Goal: Task Accomplishment & Management: Manage account settings

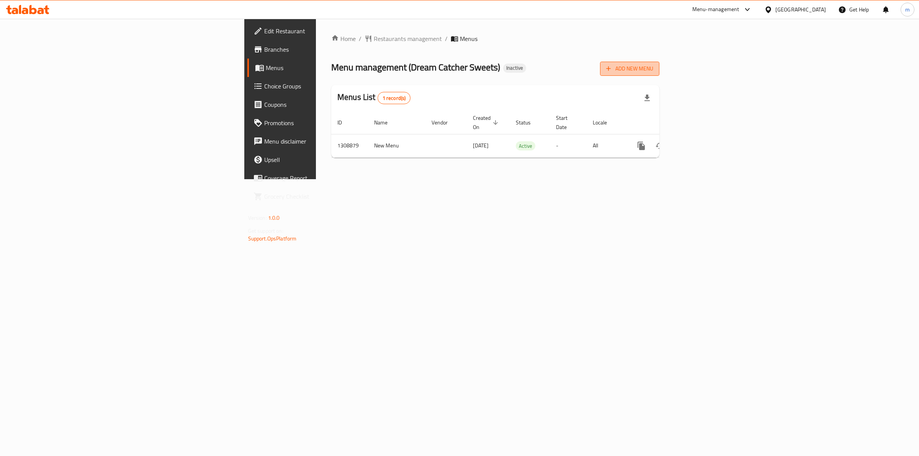
click at [654, 68] on span "Add New Menu" at bounding box center [629, 69] width 47 height 10
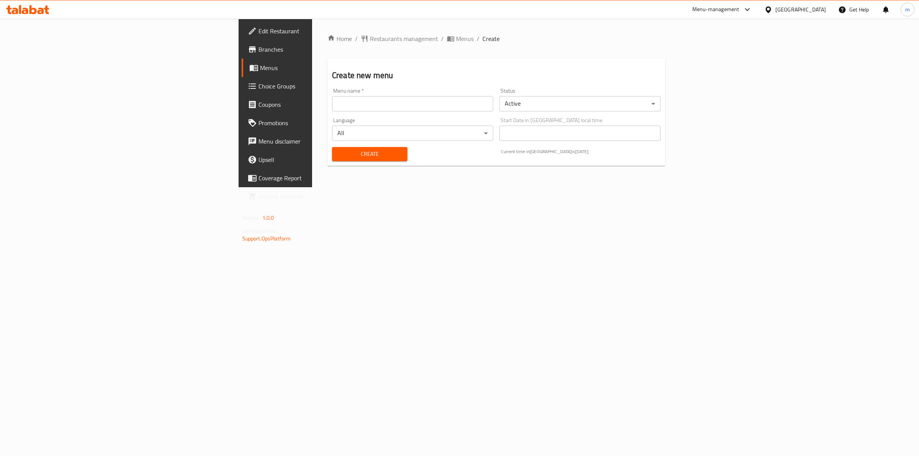
click at [332, 107] on input "text" at bounding box center [412, 103] width 161 height 15
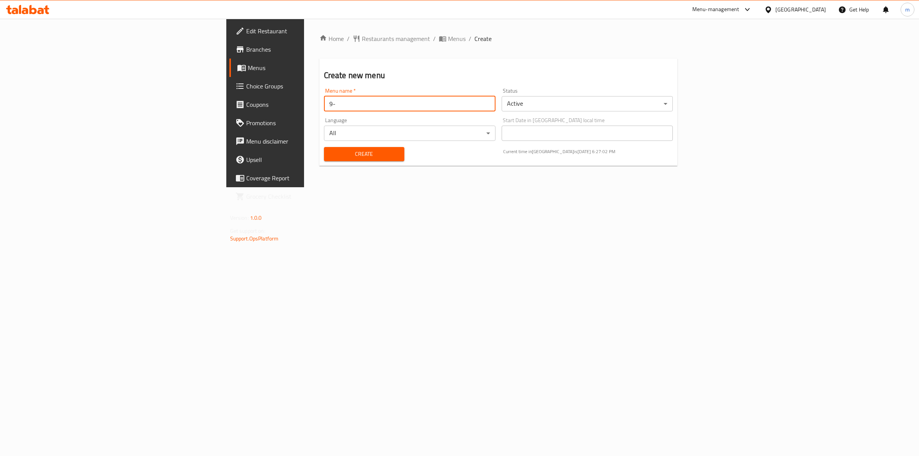
type input "9"
type input "[DATE]"
click at [330, 151] on span "Create" at bounding box center [364, 154] width 68 height 10
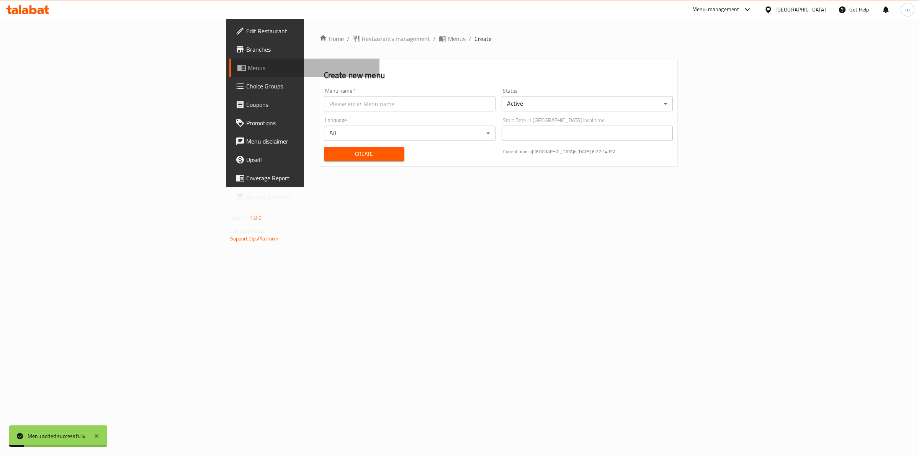
click at [229, 70] on link "Menus" at bounding box center [304, 68] width 151 height 18
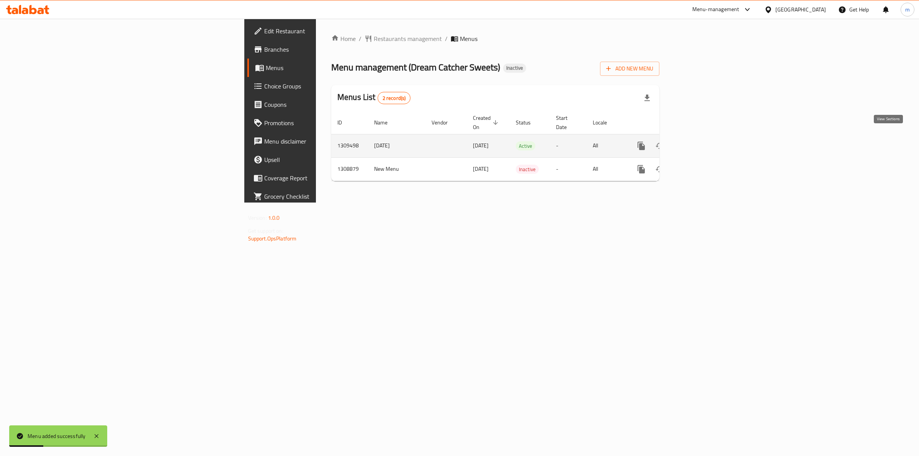
click at [701, 141] on icon "enhanced table" at bounding box center [696, 145] width 9 height 9
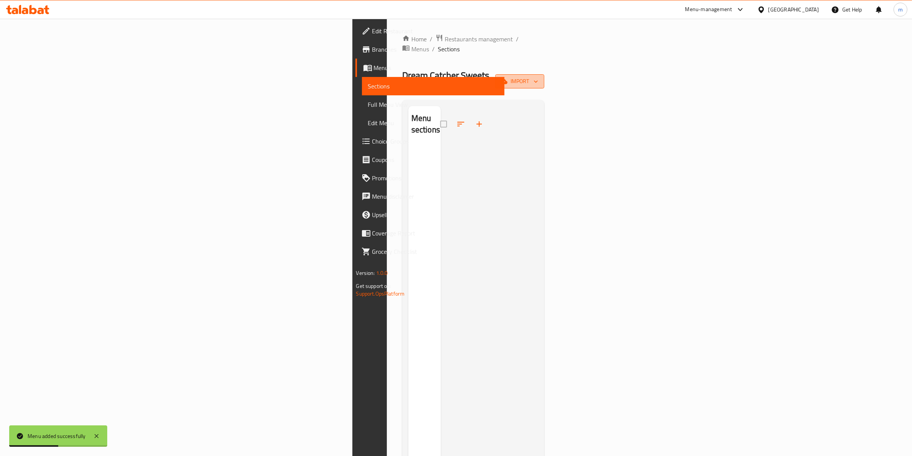
click at [538, 77] on span "import" at bounding box center [519, 82] width 37 height 10
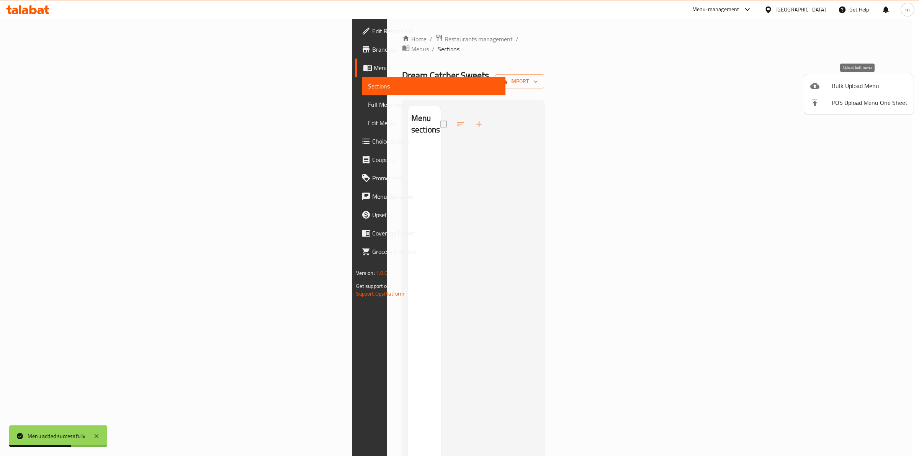
click at [862, 85] on span "Bulk Upload Menu" at bounding box center [870, 85] width 76 height 9
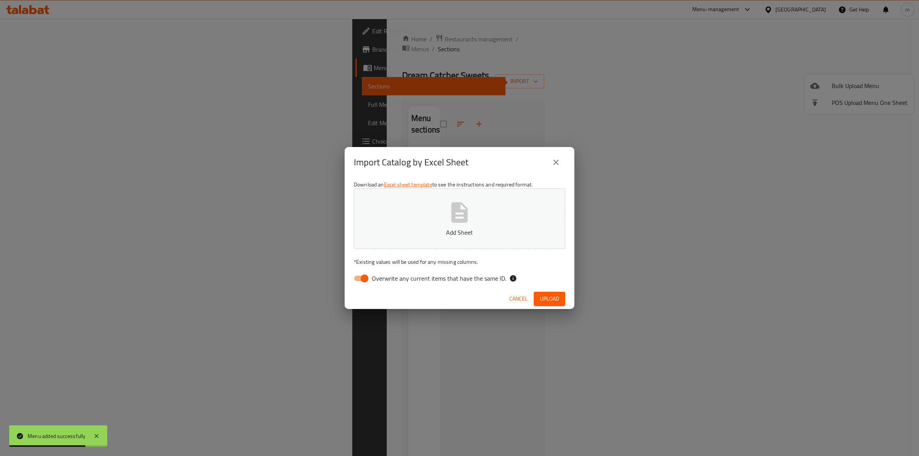
drag, startPoint x: 363, startPoint y: 280, endPoint x: 372, endPoint y: 265, distance: 16.7
click at [363, 279] on input "Overwrite any current items that have the same ID." at bounding box center [365, 278] width 44 height 15
checkbox input "false"
click at [427, 201] on button "Add Sheet" at bounding box center [459, 218] width 211 height 61
click at [551, 293] on button "Upload" at bounding box center [549, 299] width 31 height 14
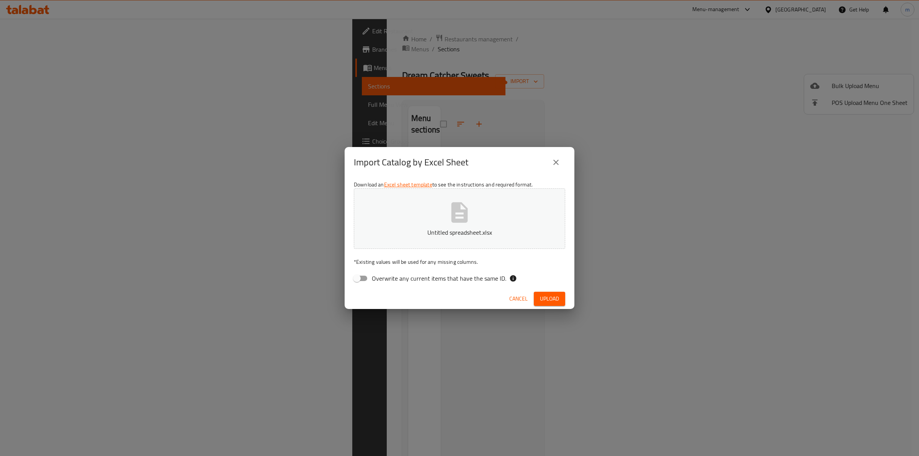
click at [516, 295] on span "Cancel" at bounding box center [519, 299] width 18 height 10
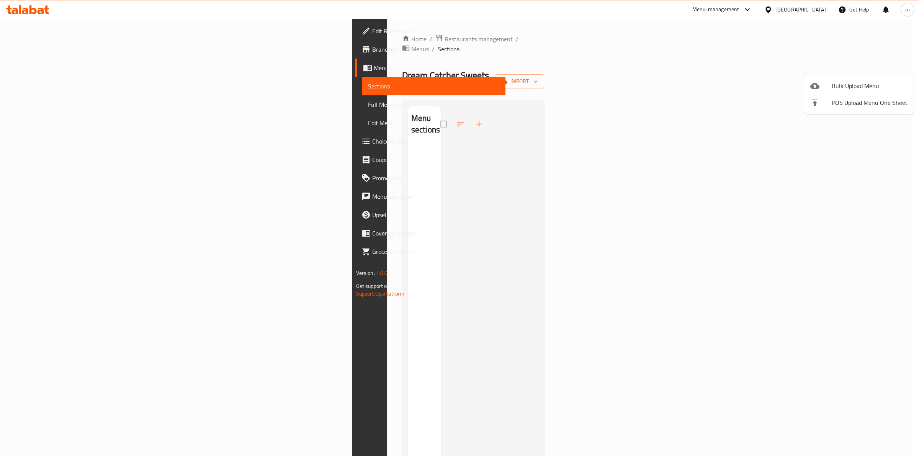
click at [849, 81] on span "Bulk Upload Menu" at bounding box center [870, 85] width 76 height 9
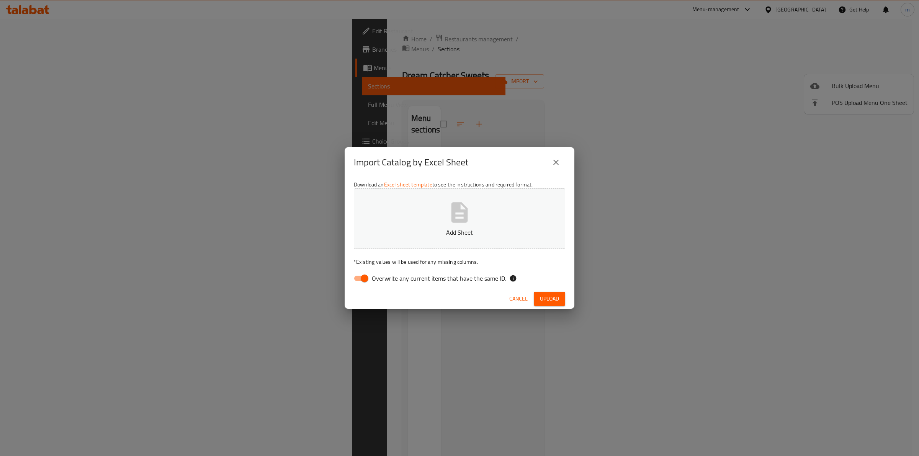
click at [361, 276] on input "Overwrite any current items that have the same ID." at bounding box center [365, 278] width 44 height 15
checkbox input "false"
click at [411, 213] on button "Add Sheet" at bounding box center [459, 218] width 211 height 61
click at [554, 298] on span "Upload" at bounding box center [549, 299] width 19 height 10
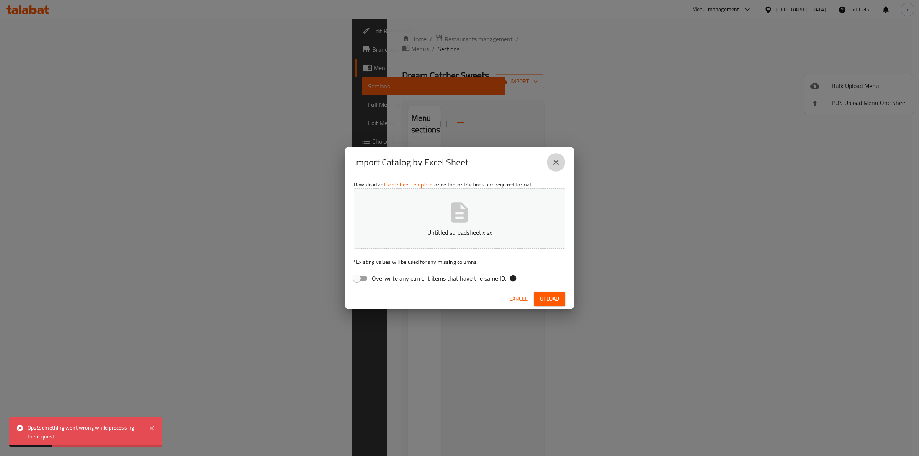
click at [555, 160] on icon "close" at bounding box center [556, 162] width 9 height 9
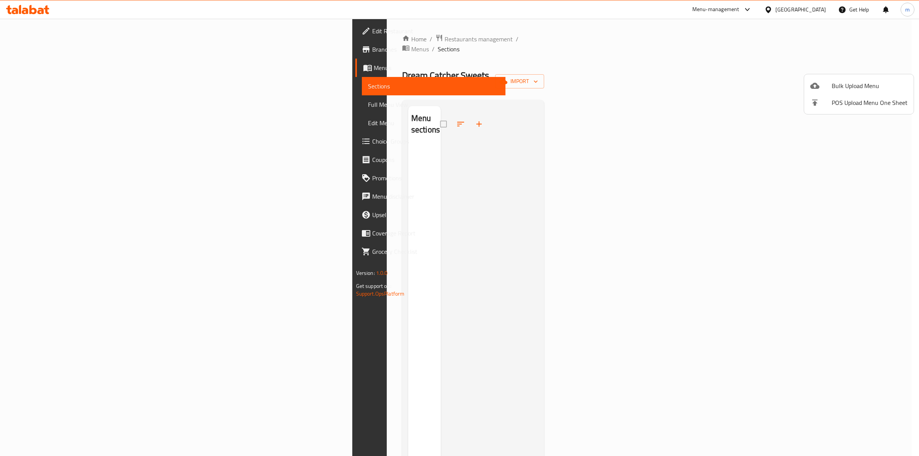
click at [855, 84] on span "Bulk Upload Menu" at bounding box center [870, 85] width 76 height 9
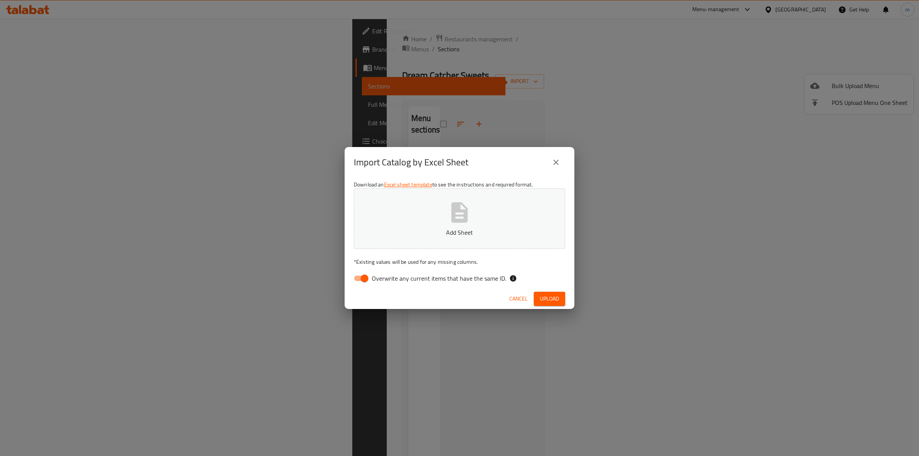
click at [376, 275] on span "Overwrite any current items that have the same ID." at bounding box center [439, 278] width 134 height 9
click at [376, 275] on input "Overwrite any current items that have the same ID." at bounding box center [365, 278] width 44 height 15
checkbox input "false"
click at [428, 227] on button "Add Sheet" at bounding box center [459, 218] width 211 height 61
click at [542, 302] on span "Upload" at bounding box center [549, 299] width 19 height 10
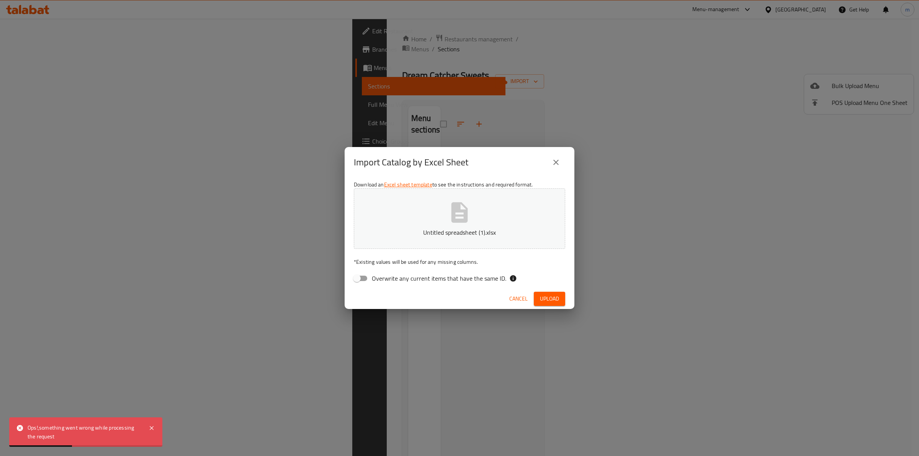
click at [520, 292] on button "Cancel" at bounding box center [518, 299] width 25 height 14
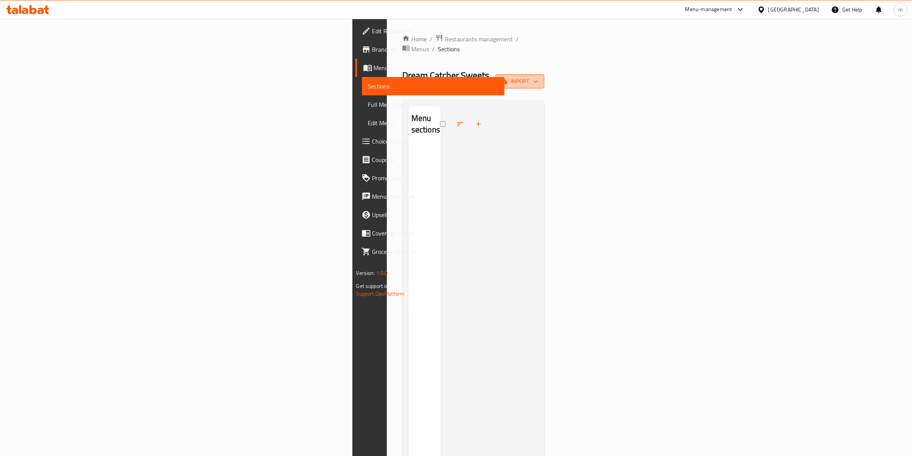
click at [538, 77] on span "import" at bounding box center [519, 82] width 37 height 10
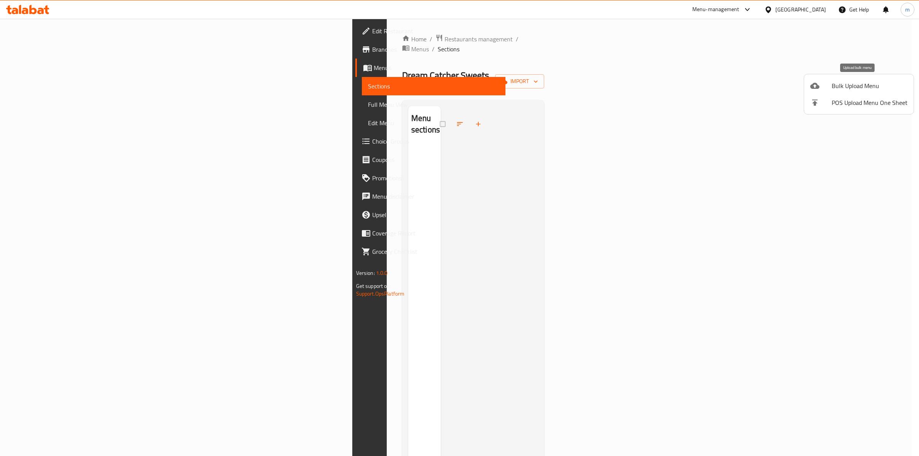
click at [860, 85] on span "Bulk Upload Menu" at bounding box center [870, 85] width 76 height 9
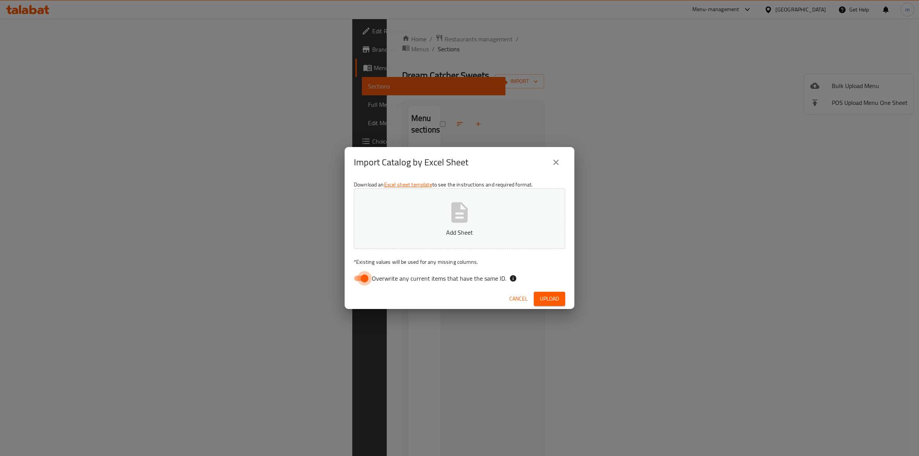
drag, startPoint x: 360, startPoint y: 280, endPoint x: 395, endPoint y: 221, distance: 67.5
click at [362, 273] on input "Overwrite any current items that have the same ID." at bounding box center [365, 278] width 44 height 15
checkbox input "false"
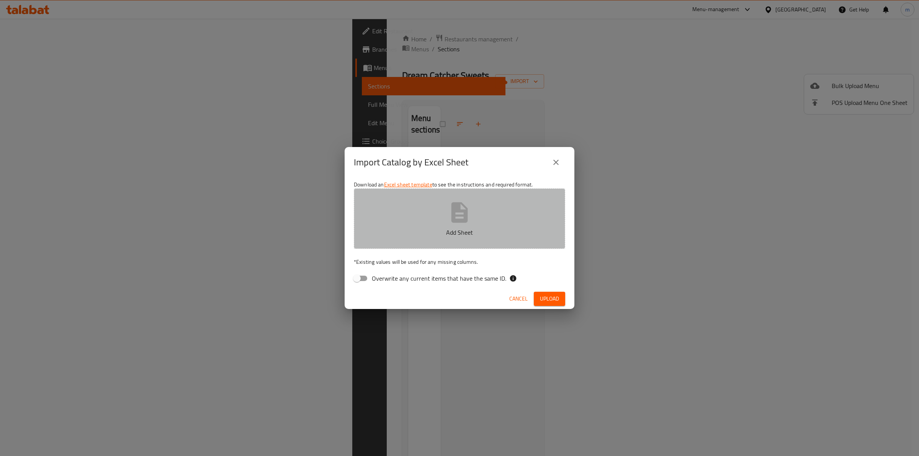
click at [401, 214] on button "Add Sheet" at bounding box center [459, 218] width 211 height 61
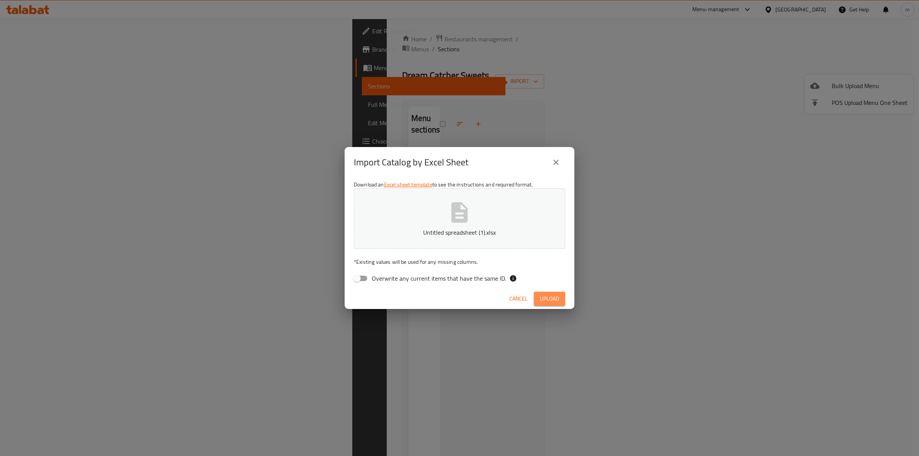
click at [550, 297] on span "Upload" at bounding box center [549, 299] width 19 height 10
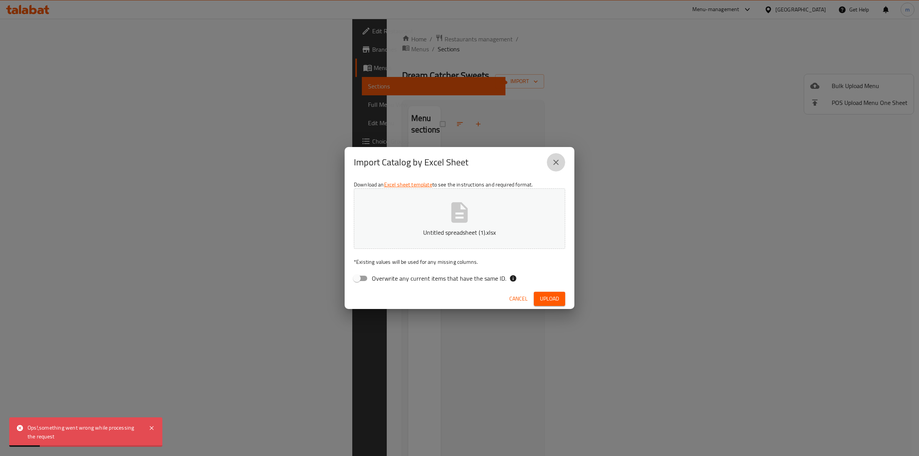
click at [559, 160] on icon "close" at bounding box center [556, 162] width 9 height 9
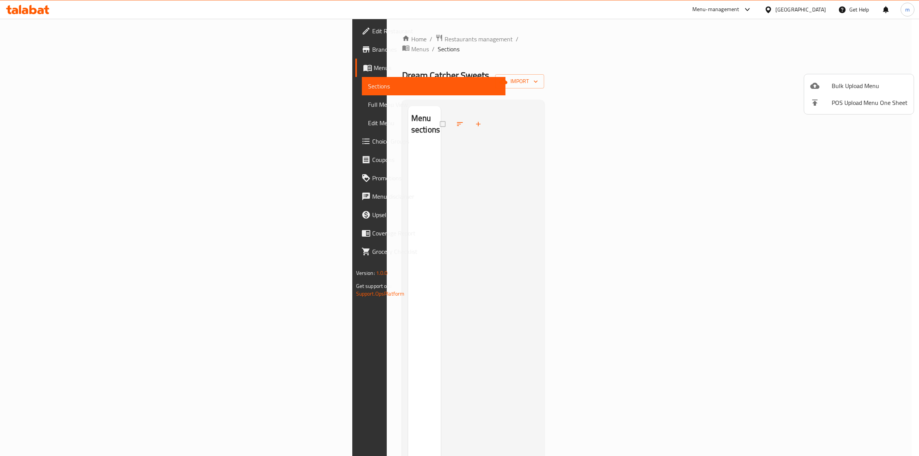
click at [868, 56] on div at bounding box center [459, 228] width 919 height 456
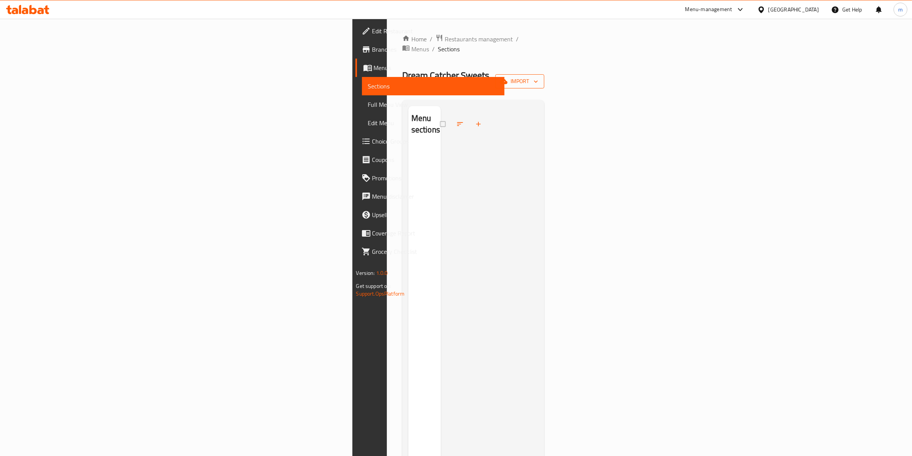
click at [538, 77] on span "import" at bounding box center [519, 82] width 37 height 10
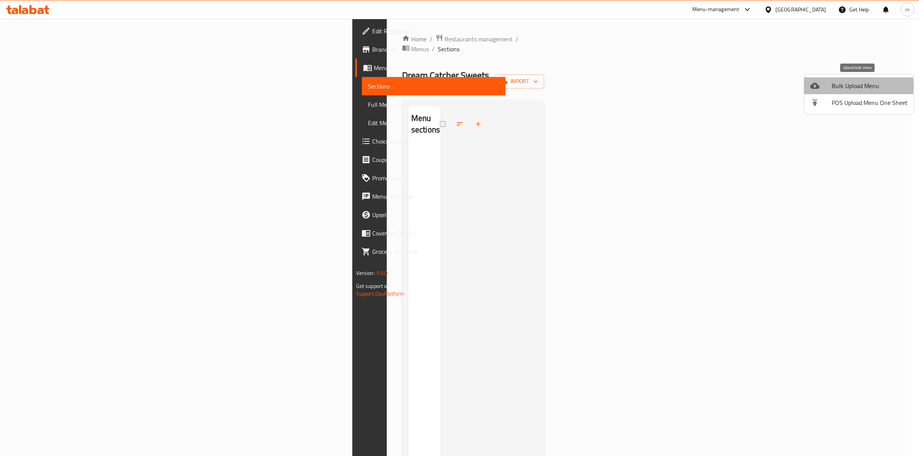
click at [851, 86] on span "Bulk Upload Menu" at bounding box center [870, 85] width 76 height 9
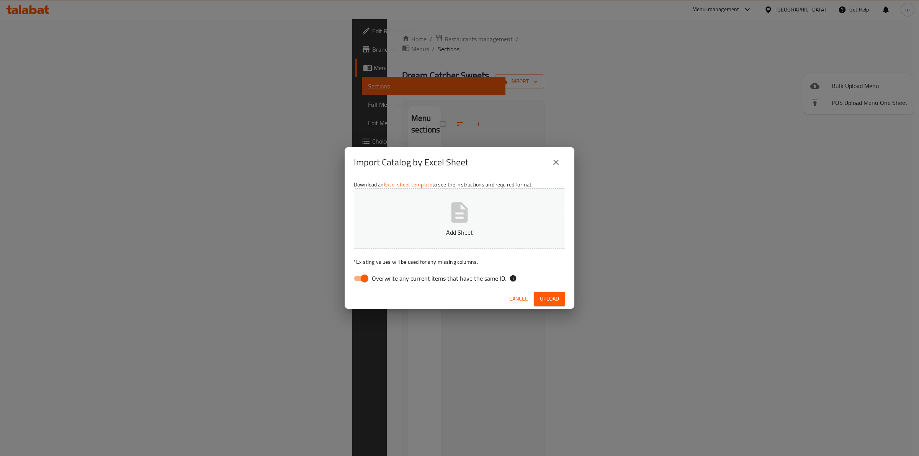
click at [435, 279] on span "Overwrite any current items that have the same ID." at bounding box center [439, 278] width 134 height 9
click at [387, 279] on input "Overwrite any current items that have the same ID." at bounding box center [365, 278] width 44 height 15
checkbox input "false"
click at [440, 228] on p "Add Sheet" at bounding box center [460, 232] width 188 height 9
click at [552, 297] on span "Upload" at bounding box center [549, 299] width 19 height 10
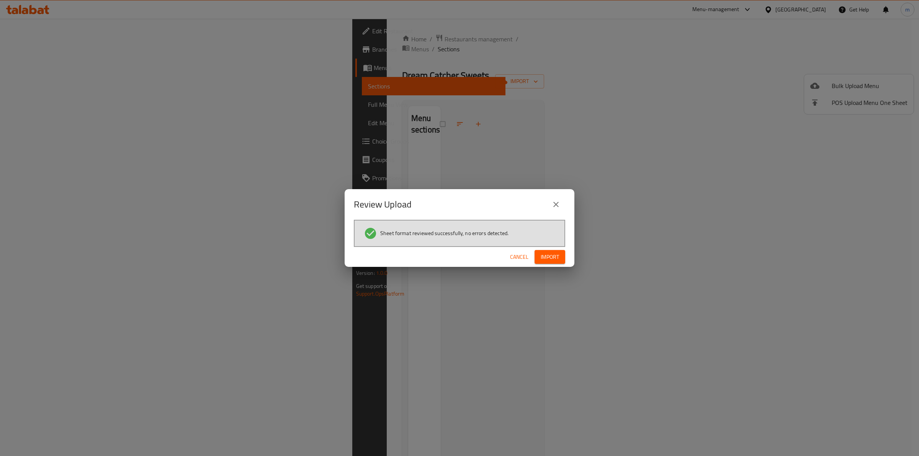
click at [545, 254] on span "Import" at bounding box center [550, 257] width 18 height 10
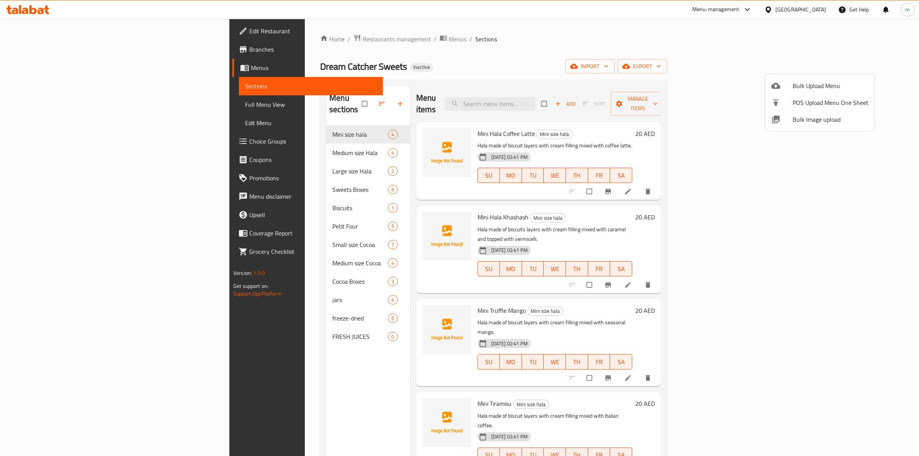
click at [713, 64] on div at bounding box center [459, 228] width 919 height 456
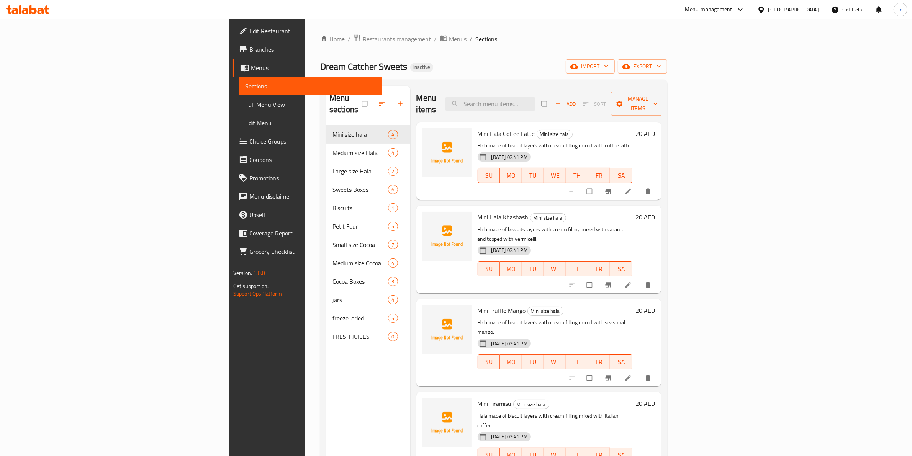
click at [245, 105] on span "Full Menu View" at bounding box center [310, 104] width 131 height 9
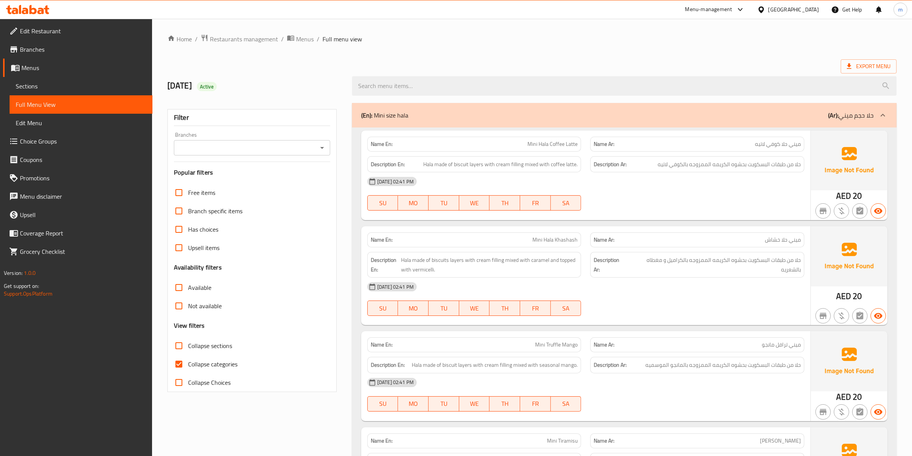
click at [175, 363] on input "Collapse categories" at bounding box center [179, 364] width 18 height 18
checkbox input "false"
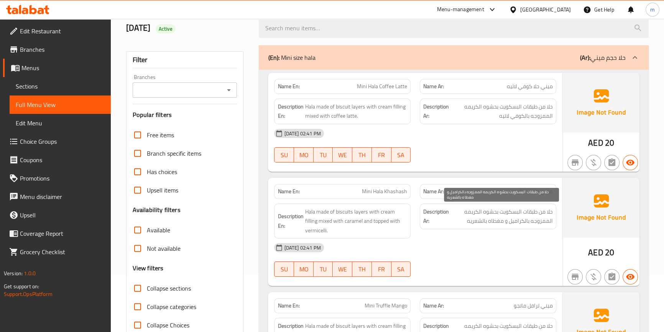
scroll to position [69, 0]
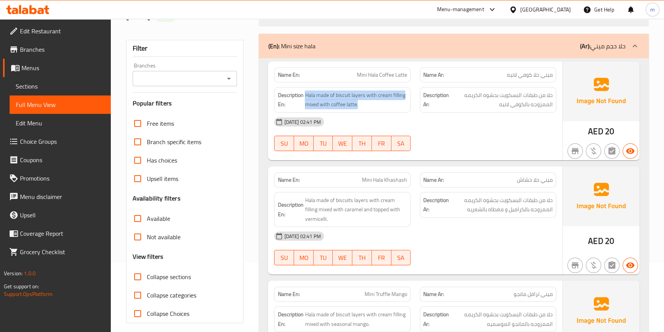
drag, startPoint x: 305, startPoint y: 95, endPoint x: 408, endPoint y: 103, distance: 102.6
click at [408, 103] on div "Description En: Hala made of biscuit layers with cream filling mixed with coffe…" at bounding box center [342, 100] width 136 height 26
click at [439, 129] on div "[DATE] 02:41 PM" at bounding box center [414, 122] width 291 height 18
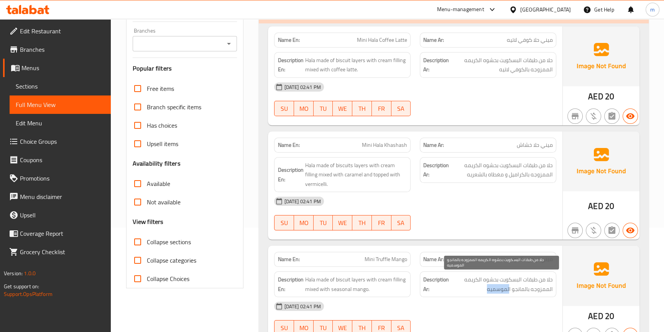
drag, startPoint x: 505, startPoint y: 290, endPoint x: 487, endPoint y: 290, distance: 18.8
click at [487, 290] on span "حلا من طبقات البسكويت بحشوه الكريمه الممزوجه بالمانجو الموسميه" at bounding box center [501, 284] width 102 height 19
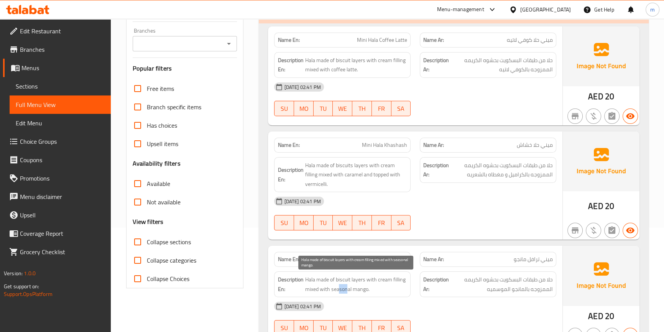
drag, startPoint x: 347, startPoint y: 287, endPoint x: 339, endPoint y: 287, distance: 7.3
click at [339, 287] on span "Hala made of biscuit layers with cream filling mixed with seasonal mango." at bounding box center [356, 284] width 102 height 19
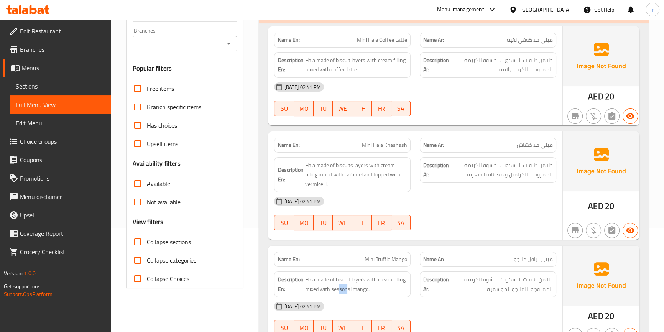
drag, startPoint x: 331, startPoint y: 288, endPoint x: 490, endPoint y: 300, distance: 159.0
click at [490, 300] on div "Name En: Mini Truffle Mango Name Ar: ميني ترافل مانجو Description En: Hala made…" at bounding box center [415, 295] width 294 height 99
click at [497, 291] on span "حلا من طبقات البسكويت بحشوه الكريمه الممزوجه بالمانجو الموسميه" at bounding box center [501, 284] width 102 height 19
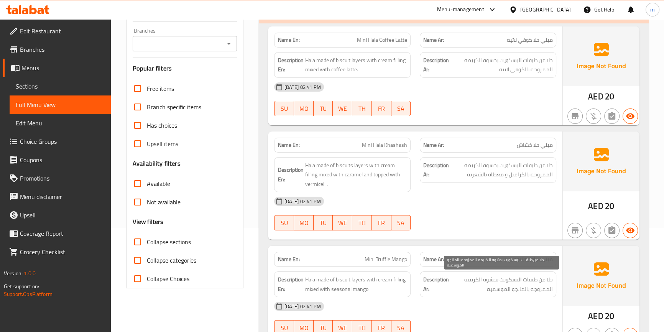
click at [497, 289] on span "حلا من طبقات البسكويت بحشوه الكريمه الممزوجه بالمانجو الموسميه" at bounding box center [501, 284] width 102 height 19
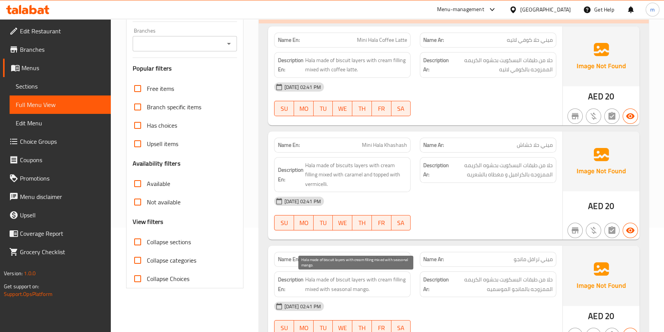
click at [342, 287] on span "Hala made of biscuit layers with cream filling mixed with seasonal mango." at bounding box center [356, 284] width 102 height 19
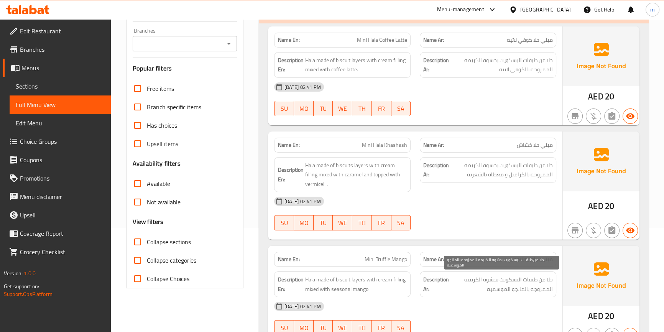
click at [495, 288] on span "حلا من طبقات البسكويت بحشوه الكريمه الممزوجه بالمانجو الموسميه" at bounding box center [501, 284] width 102 height 19
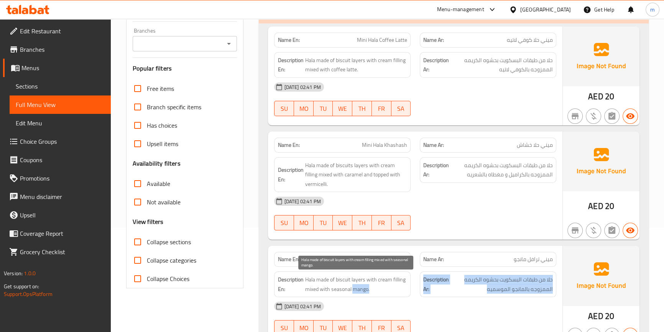
click at [351, 288] on span "Hala made of biscuit layers with cream filling mixed with seasonal mango." at bounding box center [356, 284] width 102 height 19
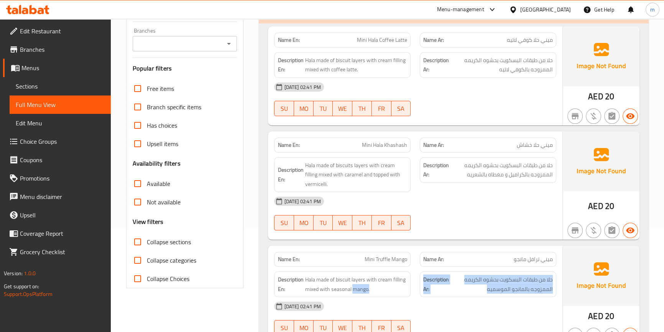
click at [484, 294] on div "Description Ar: حلا من طبقات البسكويت بحشوه الكريمه الممزوجه بالمانجو الموسميه" at bounding box center [487, 284] width 136 height 26
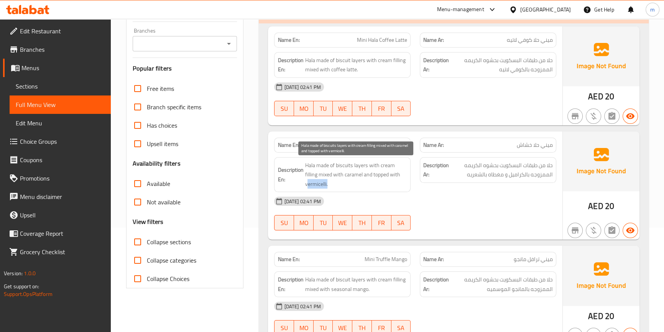
drag, startPoint x: 307, startPoint y: 186, endPoint x: 329, endPoint y: 185, distance: 22.7
click at [329, 185] on span "Hala made of biscuits layers with cream filling mixed with caramel and topped w…" at bounding box center [356, 175] width 102 height 28
drag, startPoint x: 348, startPoint y: 184, endPoint x: 323, endPoint y: 186, distance: 25.0
click at [347, 183] on span "Hala made of biscuits layers with cream filling mixed with caramel and topped w…" at bounding box center [356, 175] width 102 height 28
click at [300, 185] on h6 "Description En: Hala made of biscuits layers with cream filling mixed with cara…" at bounding box center [341, 175] width 129 height 28
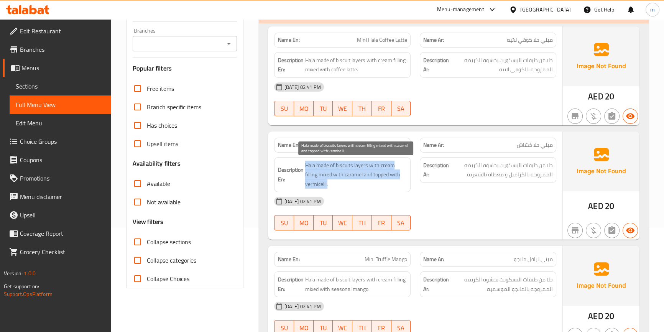
drag, startPoint x: 302, startPoint y: 183, endPoint x: 331, endPoint y: 182, distance: 28.8
click at [331, 182] on h6 "Description En: Hala made of biscuits layers with cream filling mixed with cara…" at bounding box center [341, 175] width 129 height 28
click at [333, 183] on span "Hala made of biscuits layers with cream filling mixed with caramel and topped w…" at bounding box center [356, 175] width 102 height 28
click at [322, 182] on span "Hala made of biscuits layers with cream filling mixed with caramel and topped w…" at bounding box center [356, 175] width 102 height 28
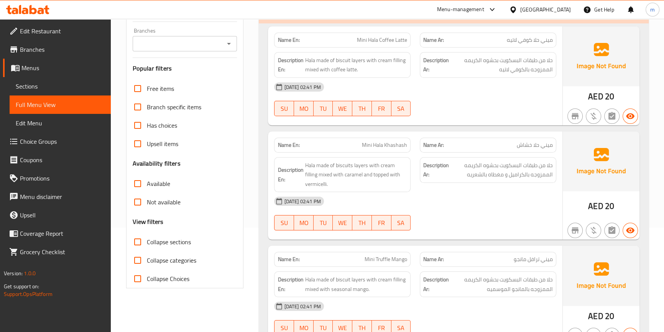
drag, startPoint x: 0, startPoint y: 119, endPoint x: 447, endPoint y: -31, distance: 471.4
drag, startPoint x: 447, startPoint y: -31, endPoint x: 317, endPoint y: 180, distance: 247.8
click at [317, 180] on span "Hala made of biscuits layers with cream filling mixed with caramel and topped w…" at bounding box center [356, 175] width 102 height 28
click at [318, 184] on span "Hala made of biscuits layers with cream filling mixed with caramel and topped w…" at bounding box center [356, 175] width 102 height 28
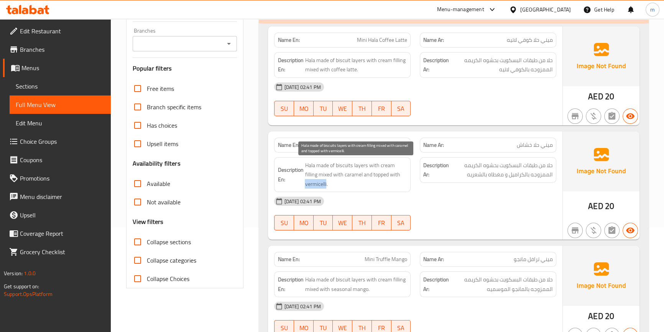
copy span "vermicelli"
click at [440, 201] on div "03-09-2025 02:41 PM" at bounding box center [414, 201] width 291 height 18
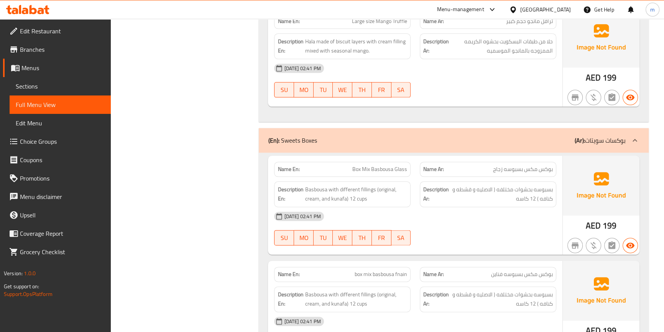
scroll to position [1184, 0]
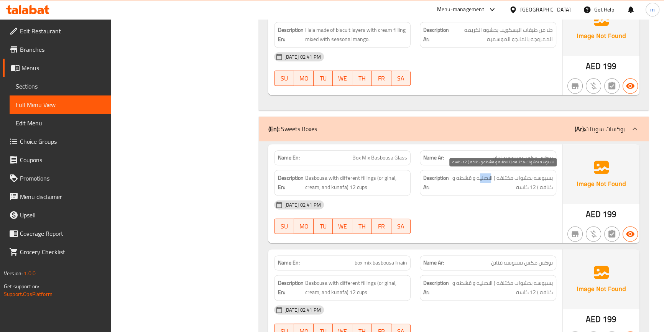
drag, startPoint x: 491, startPoint y: 175, endPoint x: 480, endPoint y: 176, distance: 11.1
click at [480, 176] on span "بسبوسه بحشوات مختلفه ( الاصليه و قشطه و كنافه ) 12 كاسه" at bounding box center [501, 182] width 102 height 19
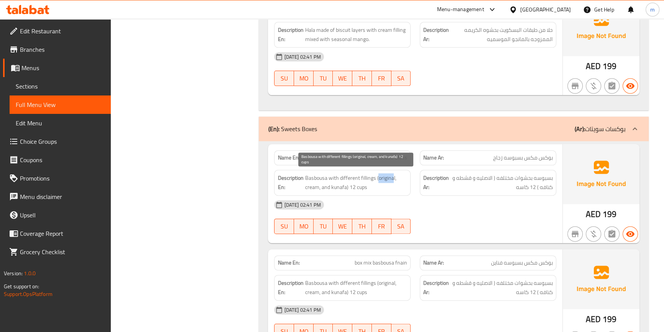
drag, startPoint x: 392, startPoint y: 177, endPoint x: 378, endPoint y: 176, distance: 14.3
click at [376, 175] on span "Basbousa with different fillings (original, cream, and kunafa) 12 cups" at bounding box center [356, 182] width 102 height 19
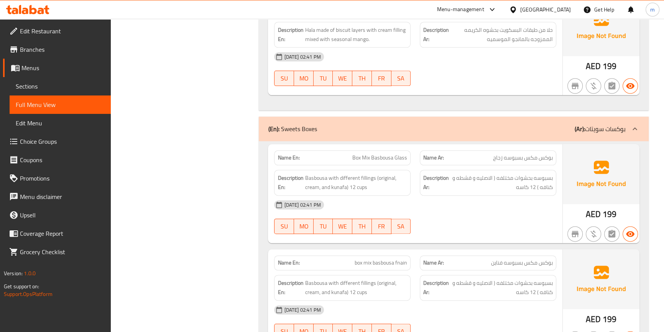
drag, startPoint x: 525, startPoint y: 184, endPoint x: 517, endPoint y: 184, distance: 8.0
click at [517, 184] on span "بسبوسه بحشوات مختلفه ( الاصليه و قشطه و كنافه ) 12 كاسه" at bounding box center [501, 182] width 102 height 19
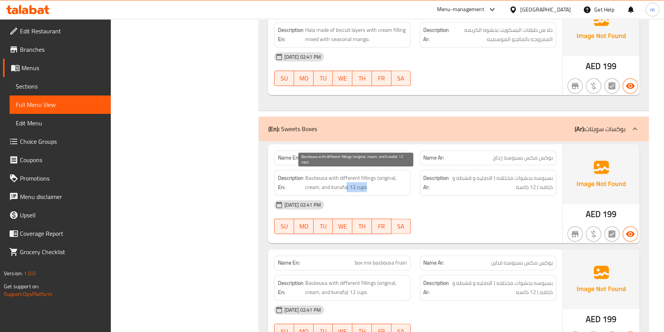
drag, startPoint x: 365, startPoint y: 183, endPoint x: 345, endPoint y: 184, distance: 19.9
click at [345, 184] on span "Basbousa with different fillings (original, cream, and kunafa) 12 cups" at bounding box center [356, 182] width 102 height 19
drag, startPoint x: 326, startPoint y: 175, endPoint x: 305, endPoint y: 177, distance: 21.1
click at [305, 177] on span "Basbousa with different fillings (original, cream, and kunafa) 12 cups" at bounding box center [356, 182] width 102 height 19
copy span "Basbousa"
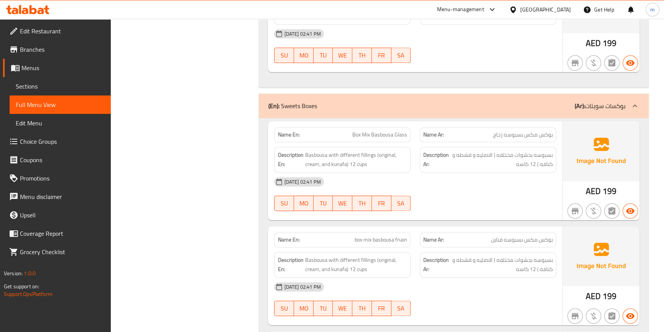
scroll to position [1219, 0]
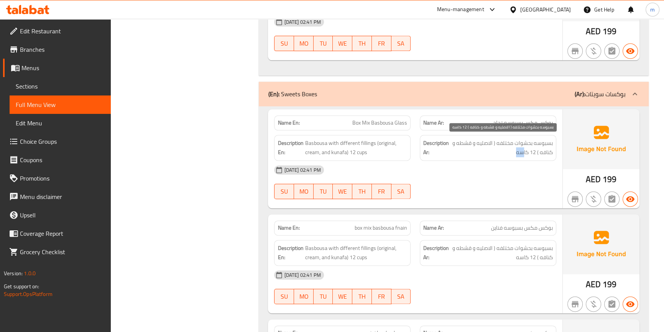
drag, startPoint x: 513, startPoint y: 149, endPoint x: 523, endPoint y: 151, distance: 9.6
click at [523, 151] on span "بسبوسه بحشوات مختلفه ( الاصليه و قشطه و كنافه ) 12 كاسه" at bounding box center [501, 147] width 102 height 19
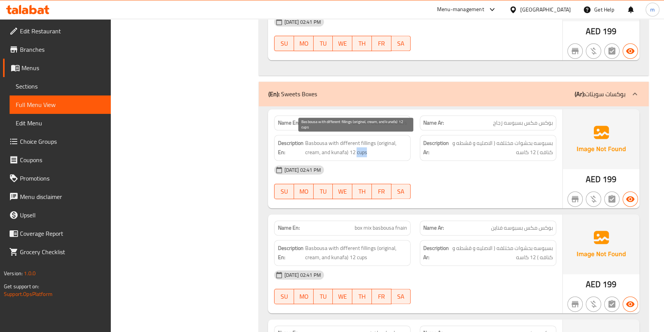
click at [356, 150] on span "Basbousa with different fillings (original, cream, and kunafa) 12 cups" at bounding box center [356, 147] width 102 height 19
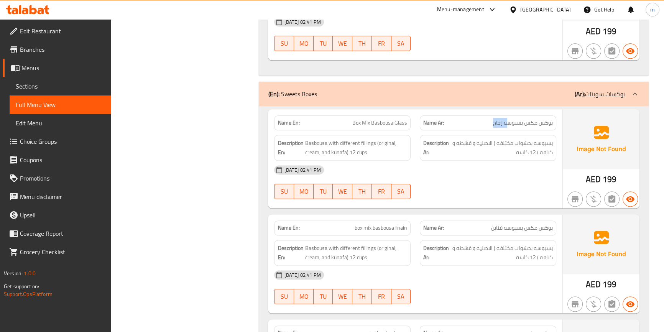
drag, startPoint x: 494, startPoint y: 123, endPoint x: 507, endPoint y: 123, distance: 13.0
drag, startPoint x: 393, startPoint y: 121, endPoint x: 408, endPoint y: 120, distance: 15.7
drag, startPoint x: 494, startPoint y: 118, endPoint x: 500, endPoint y: 120, distance: 5.6
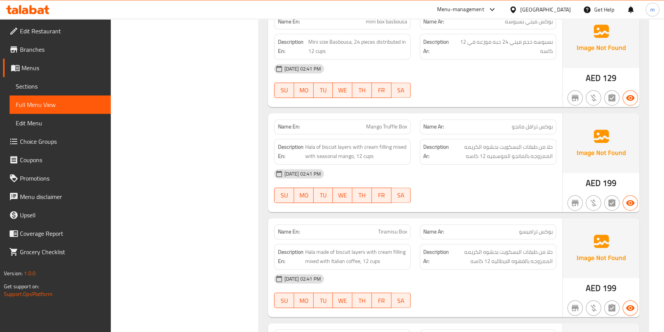
scroll to position [1532, 0]
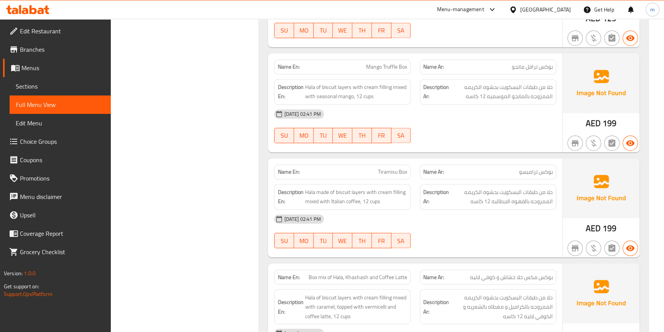
scroll to position [1602, 0]
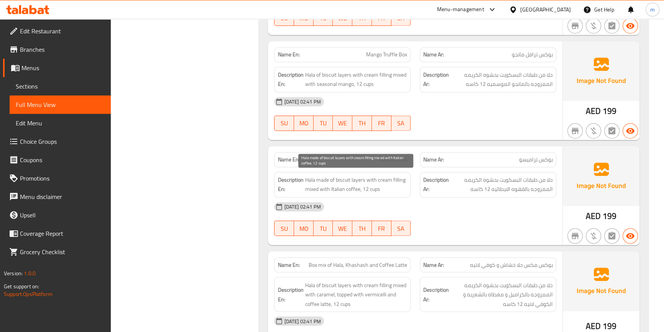
click at [348, 178] on span "Hala made of biscuit layers with cream filling mixed with Italian coffee, 12 cu…" at bounding box center [356, 184] width 102 height 19
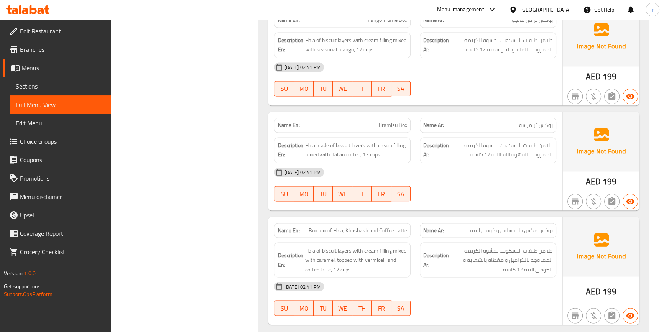
scroll to position [1637, 0]
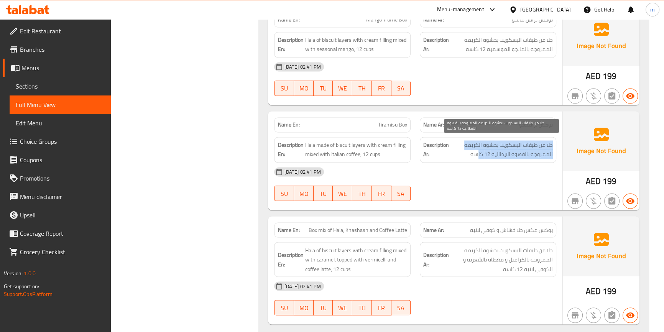
drag, startPoint x: 553, startPoint y: 143, endPoint x: 477, endPoint y: 147, distance: 76.4
click at [477, 147] on div "Description Ar: حلا من طبقات البسكويت بحشوه الكريمه الممزوجه بالقهوه الايطاليه …" at bounding box center [487, 150] width 136 height 26
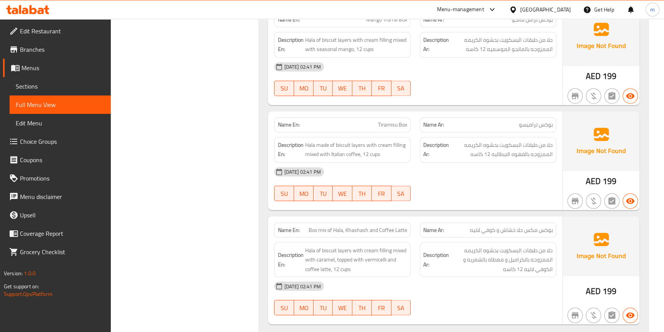
click at [494, 174] on div "03-09-2025 02:41 PM" at bounding box center [414, 171] width 291 height 18
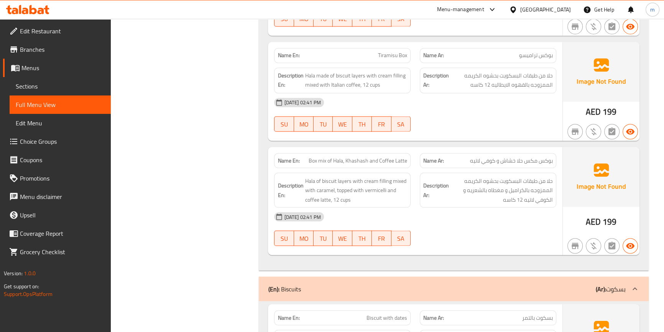
scroll to position [1706, 0]
drag, startPoint x: 468, startPoint y: 160, endPoint x: 553, endPoint y: 159, distance: 85.1
click at [553, 159] on div "Name Ar: بوكس مكس حلا خشاش و كوفي لاتيه" at bounding box center [487, 159] width 136 height 15
copy span "بوكس مكس حلا خشاش و كوفي لاتيه"
click at [486, 237] on div "03-09-2025 02:41 PM SU MO TU WE TH FR SA" at bounding box center [414, 228] width 291 height 43
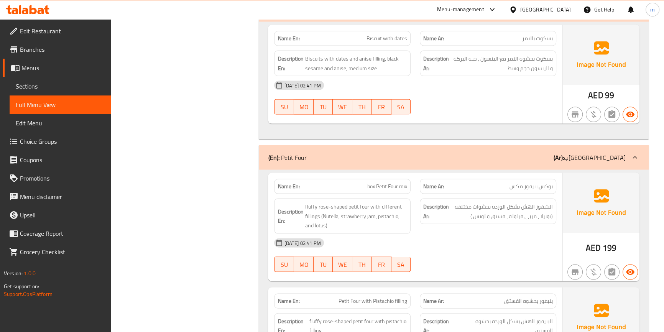
scroll to position [2020, 0]
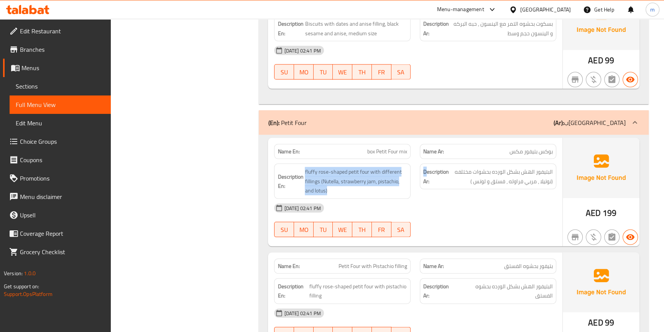
drag, startPoint x: 304, startPoint y: 168, endPoint x: 427, endPoint y: 188, distance: 124.2
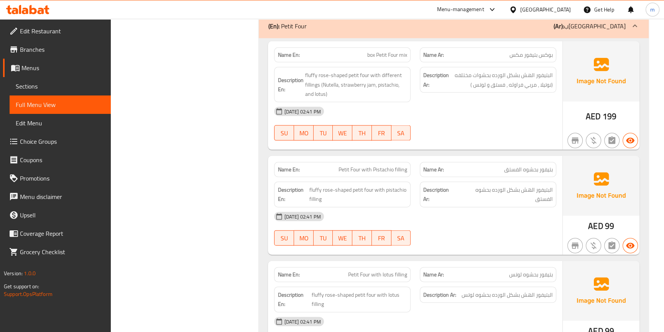
scroll to position [2124, 0]
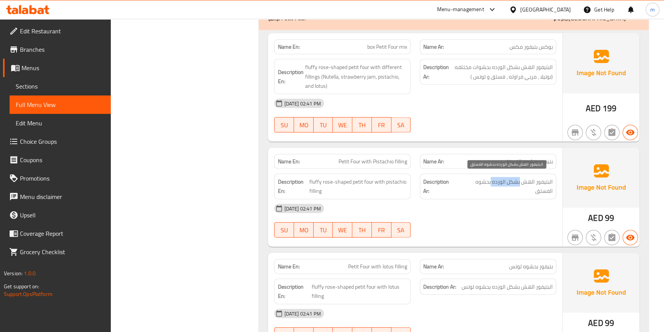
drag, startPoint x: 490, startPoint y: 179, endPoint x: 519, endPoint y: 183, distance: 29.9
click at [519, 183] on span "البتيفور الهش بشكل الورده بحشوه الفستق" at bounding box center [504, 186] width 95 height 19
copy span "بشكل الورده"
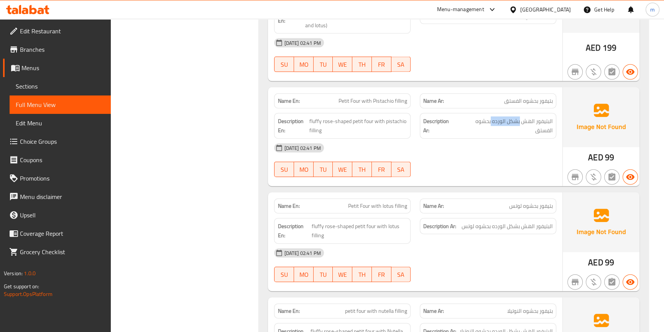
scroll to position [2229, 0]
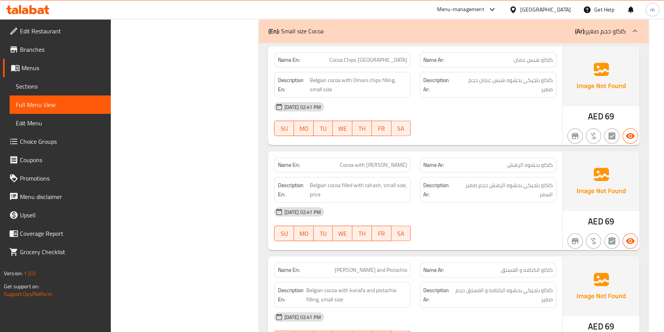
scroll to position [2682, 0]
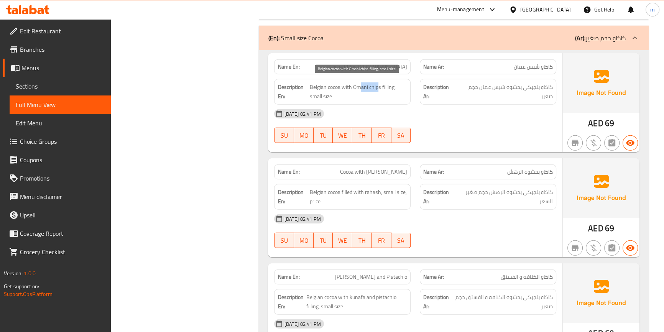
drag, startPoint x: 378, startPoint y: 82, endPoint x: 362, endPoint y: 86, distance: 17.3
click at [362, 86] on span "Belgian cocoa with Omani chips filling, small size" at bounding box center [358, 91] width 97 height 19
click at [378, 92] on span "Belgian cocoa with Omani chips filling, small size" at bounding box center [358, 91] width 97 height 19
drag, startPoint x: 379, startPoint y: 83, endPoint x: 352, endPoint y: 84, distance: 26.5
click at [352, 84] on span "Belgian cocoa with Omani chips filling, small size" at bounding box center [358, 91] width 97 height 19
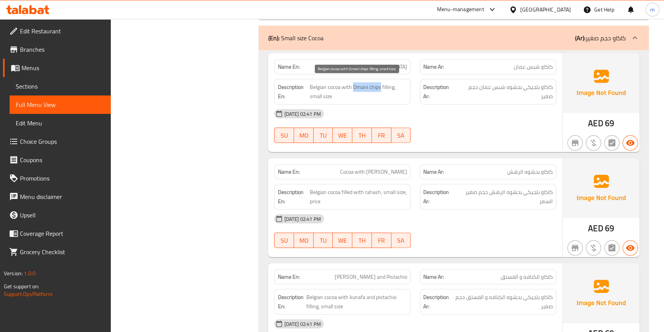
copy span "Omani chips"
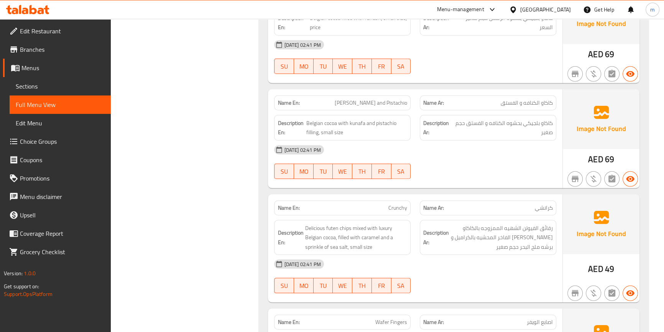
scroll to position [2890, 0]
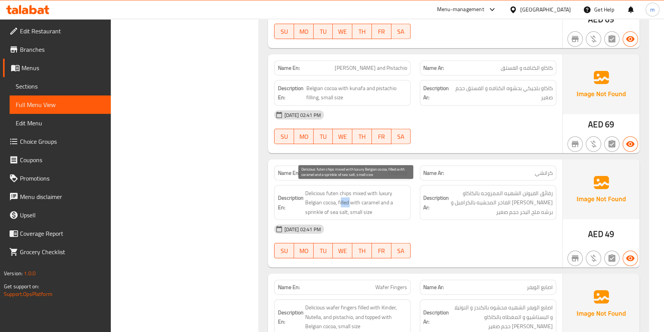
drag, startPoint x: 350, startPoint y: 199, endPoint x: 341, endPoint y: 201, distance: 9.4
click at [341, 201] on span "Delicious futen chips mixed with luxury Belgian cocoa, filled with caramel and …" at bounding box center [356, 202] width 102 height 28
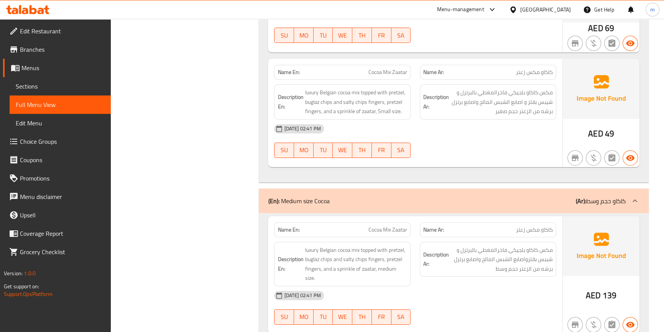
scroll to position [3308, 0]
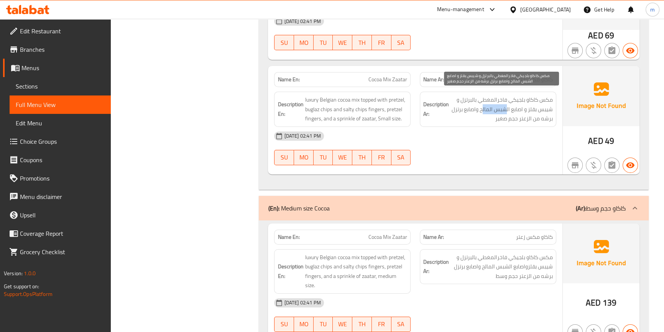
drag, startPoint x: 505, startPoint y: 105, endPoint x: 483, endPoint y: 103, distance: 22.3
click at [483, 103] on span "مكس كاكاو بلجيكي فاخرالمغطي بالبرتزل و شيبس بقلز و اصابع الشبس المالح واصابع بر…" at bounding box center [501, 109] width 102 height 28
click at [457, 154] on div "03-09-2025 02:41 PM SU MO TU WE TH FR SA" at bounding box center [414, 148] width 291 height 43
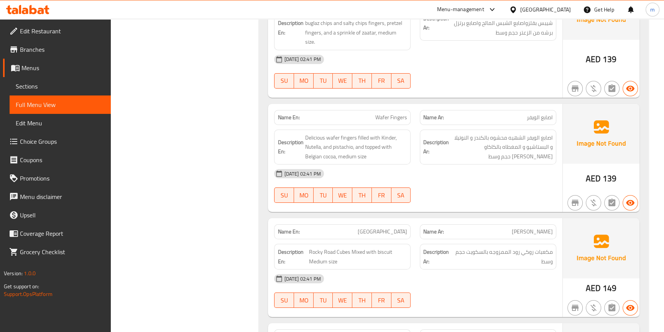
scroll to position [3552, 0]
drag, startPoint x: 370, startPoint y: 121, endPoint x: 360, endPoint y: 123, distance: 9.5
click at [360, 133] on span "Delicious wafer fingers filled with Kinder, Nutella, and pistachio, and topped …" at bounding box center [356, 147] width 102 height 28
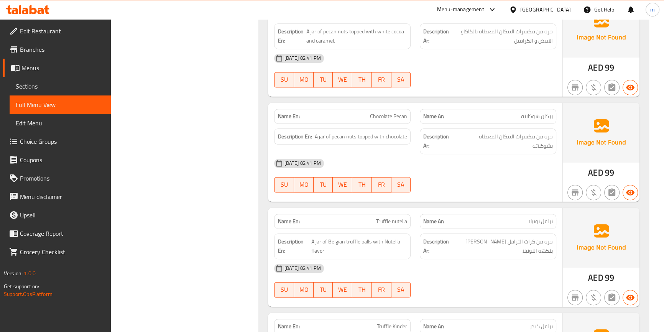
scroll to position [4423, 0]
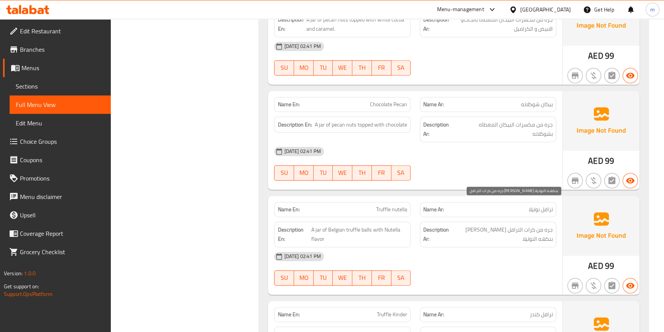
click at [526, 225] on span "جره من كرات الترافل البلجيكي بنكهه النوتيلا" at bounding box center [502, 234] width 100 height 19
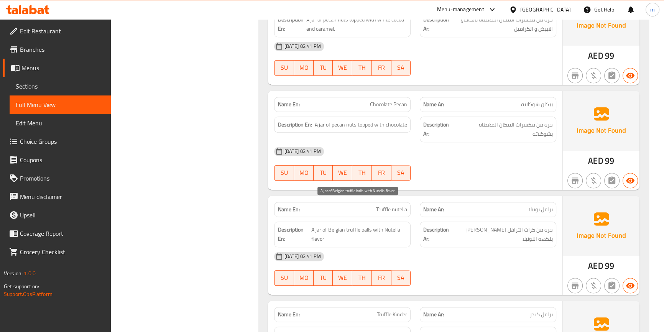
click at [370, 225] on span "A jar of Belgian truffle balls with Nutella flavor" at bounding box center [359, 234] width 96 height 19
click at [366, 225] on span "A jar of Belgian truffle balls with Nutella flavor" at bounding box center [359, 234] width 96 height 19
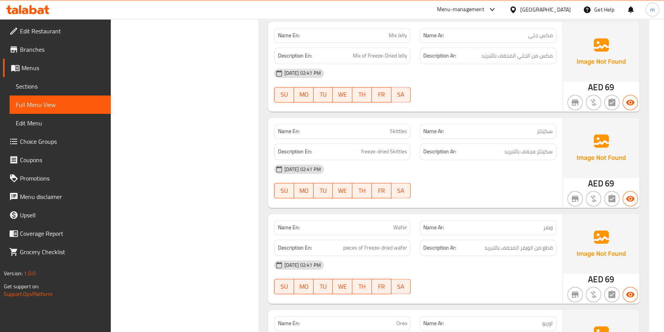
scroll to position [5061, 0]
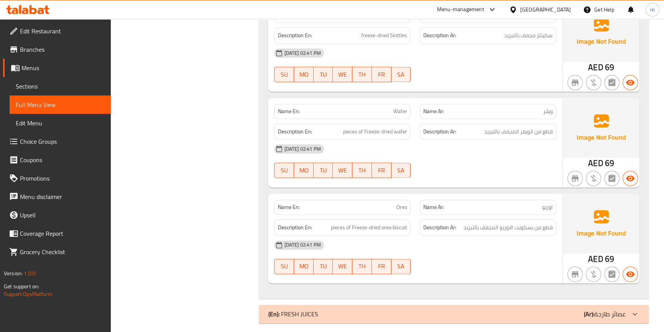
scroll to position [5043, 0]
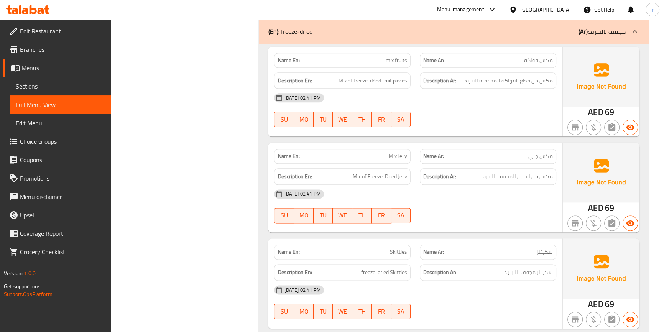
scroll to position [4713, 0]
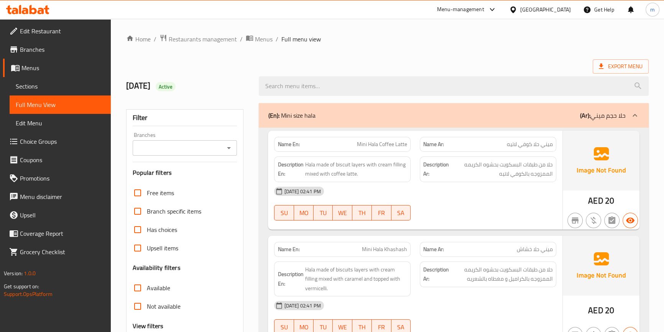
click at [32, 85] on span "Sections" at bounding box center [60, 86] width 89 height 9
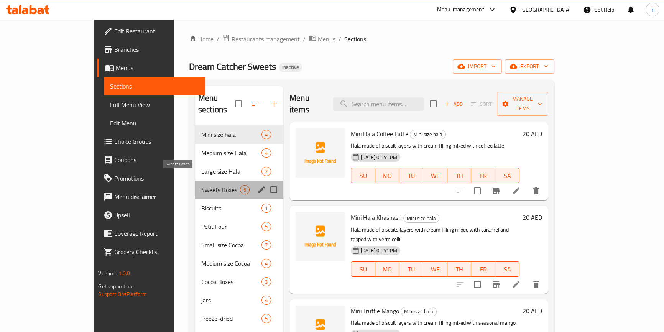
click at [201, 185] on span "Sweets Boxes" at bounding box center [220, 189] width 39 height 9
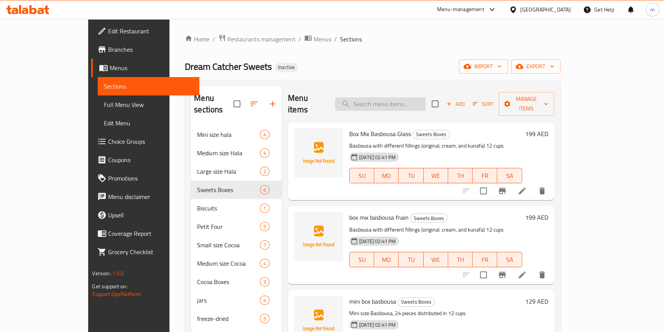
click at [422, 99] on input "search" at bounding box center [380, 103] width 90 height 13
paste input "بوكس مكس حلا خشاش و كوفي لاتيه"
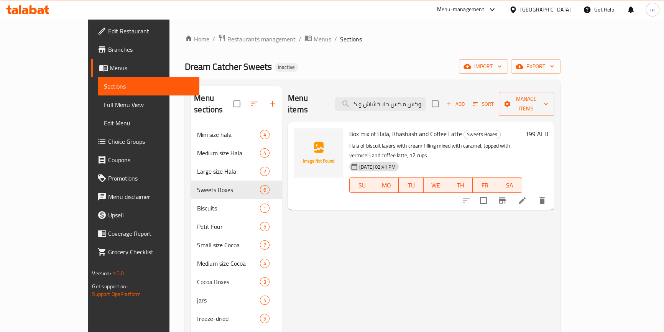
type input "بوكس مكس حلا خشاش و كوفي لاتيه"
click at [532, 193] on li at bounding box center [521, 200] width 21 height 14
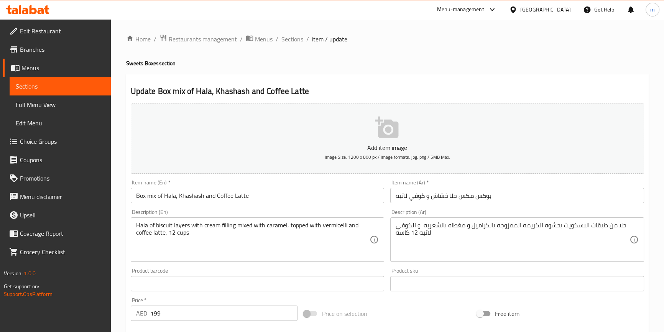
click at [165, 195] on input "Box mix of Hala, Khashash and Coffee Latte" at bounding box center [258, 195] width 254 height 15
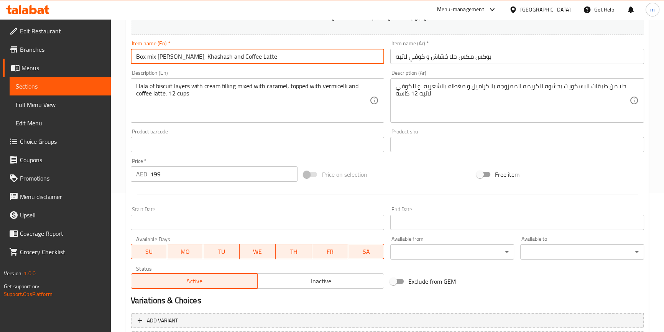
scroll to position [209, 0]
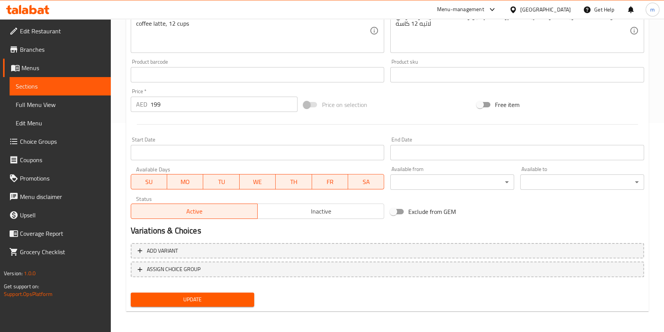
type input "Box mix [PERSON_NAME], Khashash and Coffee Latte"
click at [226, 296] on span "Update" at bounding box center [192, 300] width 111 height 10
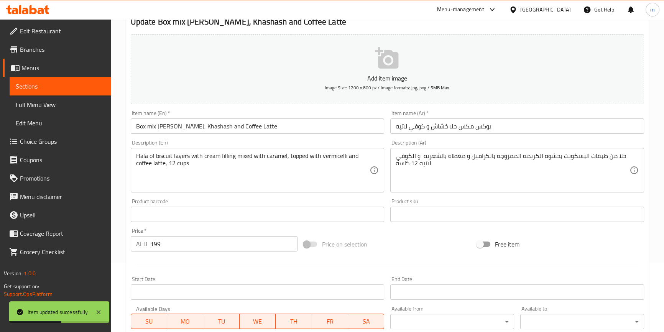
scroll to position [0, 0]
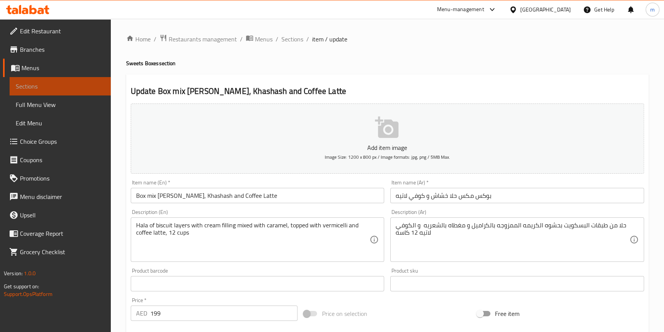
click at [46, 86] on span "Sections" at bounding box center [60, 86] width 89 height 9
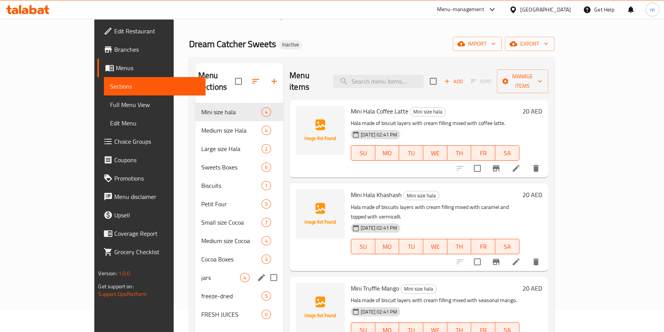
scroll to position [34, 0]
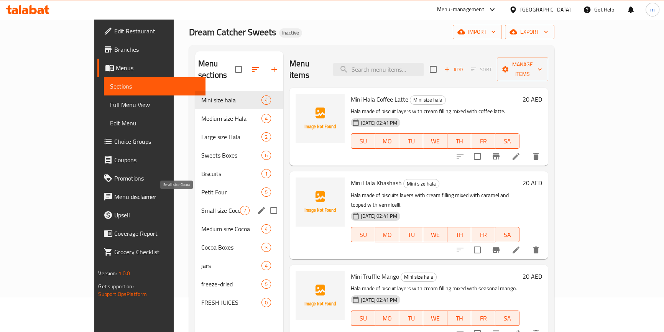
click at [201, 206] on span "Small size Cocoa" at bounding box center [220, 210] width 39 height 9
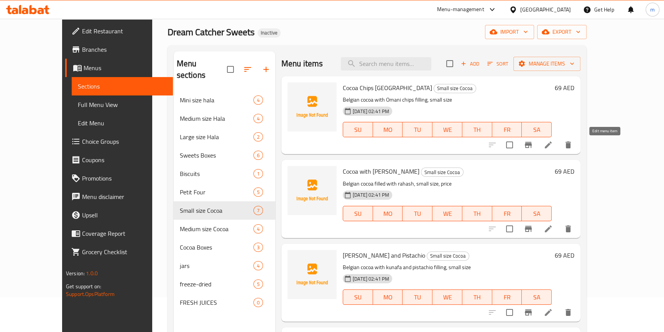
click at [552, 148] on icon at bounding box center [547, 144] width 9 height 9
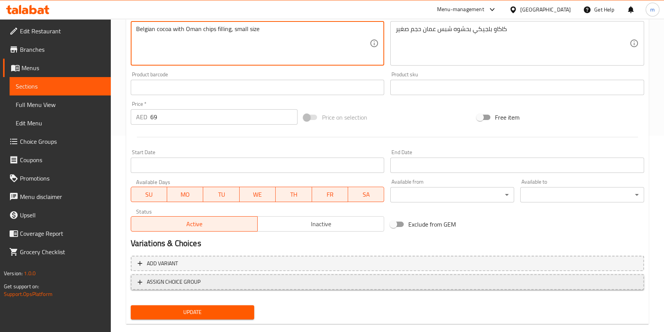
scroll to position [209, 0]
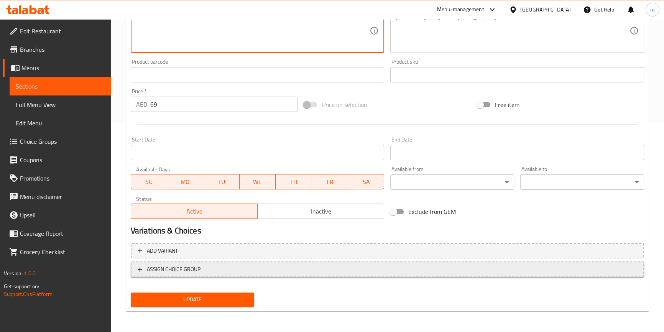
type textarea "Belgian cocoa with Oman chips filling, small size"
click at [206, 292] on button "Update" at bounding box center [193, 299] width 124 height 14
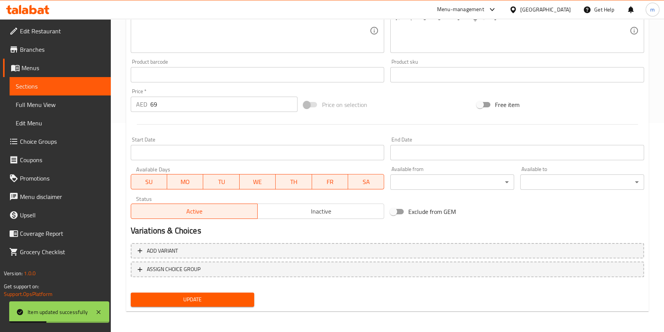
click at [75, 87] on span "Sections" at bounding box center [60, 86] width 89 height 9
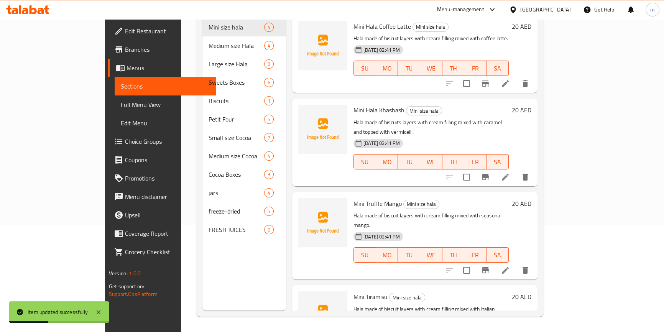
scroll to position [107, 0]
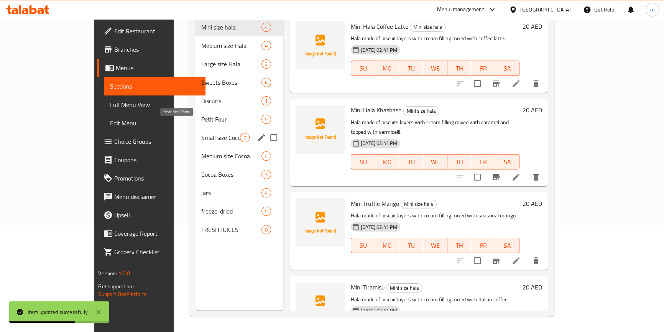
click at [201, 133] on span "Small size Cocoa" at bounding box center [220, 137] width 39 height 9
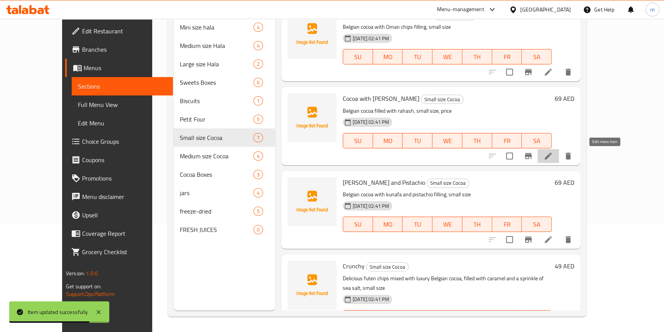
click at [551, 158] on icon at bounding box center [547, 155] width 7 height 7
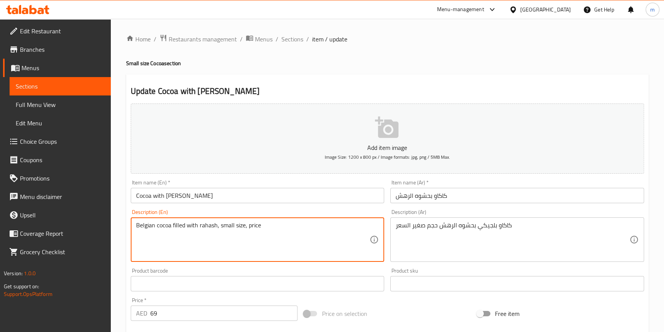
drag, startPoint x: 185, startPoint y: 224, endPoint x: 172, endPoint y: 223, distance: 13.1
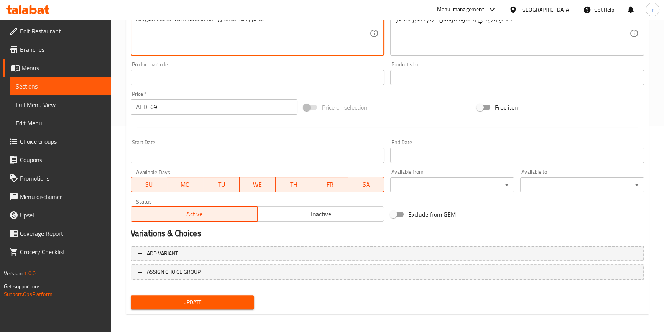
scroll to position [209, 0]
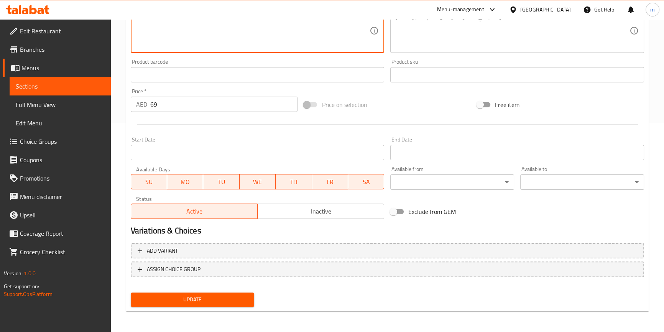
type textarea "Belgian cocoa with rahash filling, small size, price"
click at [207, 300] on span "Update" at bounding box center [192, 300] width 111 height 10
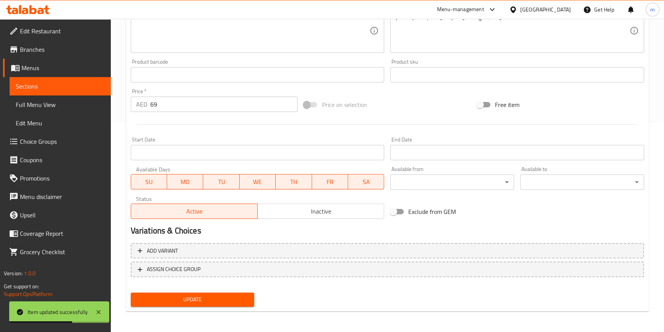
click at [62, 83] on span "Sections" at bounding box center [60, 86] width 89 height 9
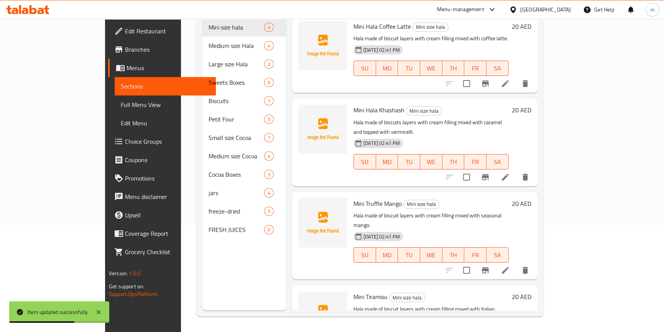
scroll to position [107, 0]
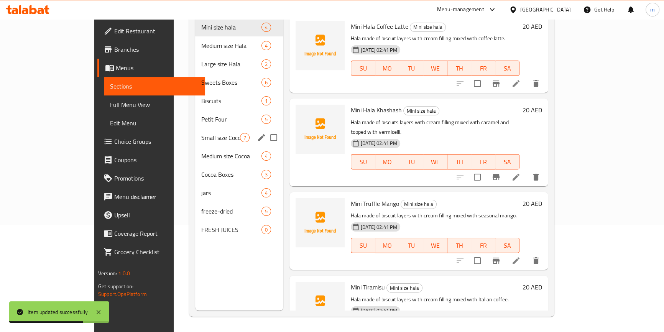
click at [195, 128] on div "Small size Cocoa 7" at bounding box center [239, 137] width 88 height 18
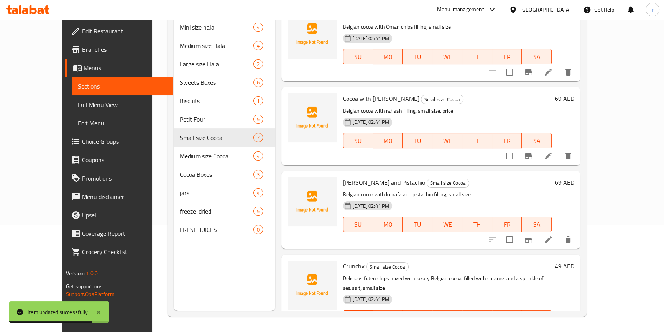
scroll to position [69, 0]
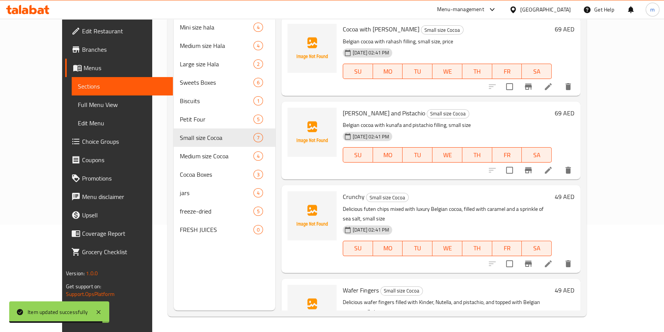
click at [552, 259] on icon at bounding box center [547, 263] width 9 height 9
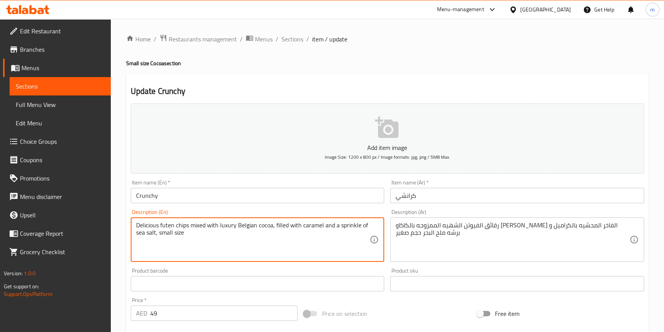
click at [285, 222] on textarea "Delicious futen chips mixed with luxury Belgian cocoa, filled with caramel and …" at bounding box center [253, 239] width 234 height 36
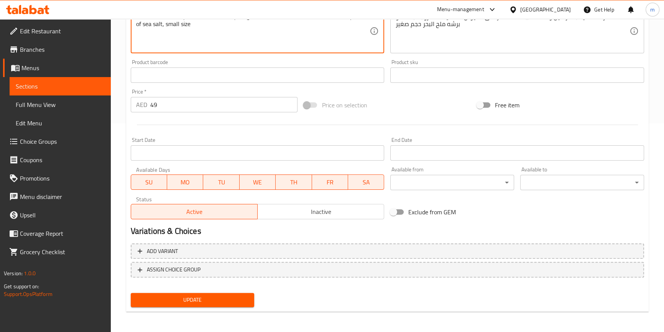
scroll to position [209, 0]
type textarea "Delicious futen chips mixed with luxury Belgian cocoa, stuffed with caramel and…"
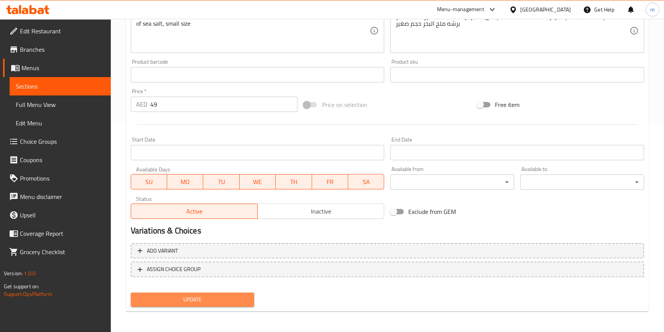
click at [180, 295] on span "Update" at bounding box center [192, 300] width 111 height 10
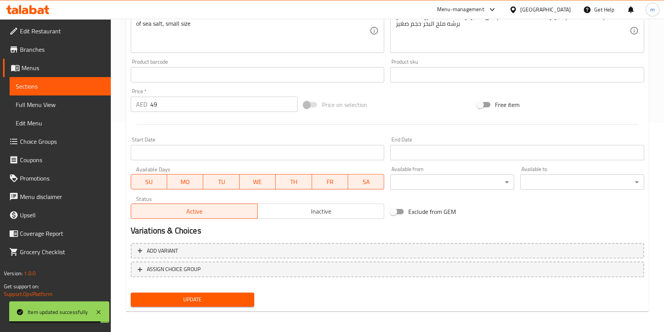
click at [58, 85] on span "Sections" at bounding box center [60, 86] width 89 height 9
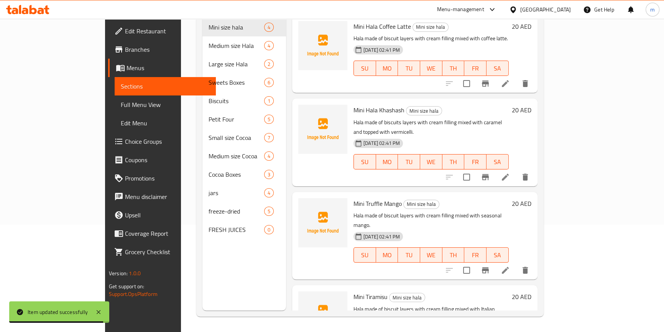
scroll to position [107, 0]
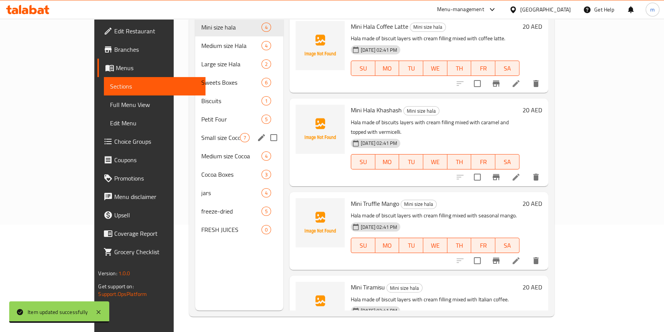
click at [201, 133] on span "Small size Cocoa" at bounding box center [220, 137] width 39 height 9
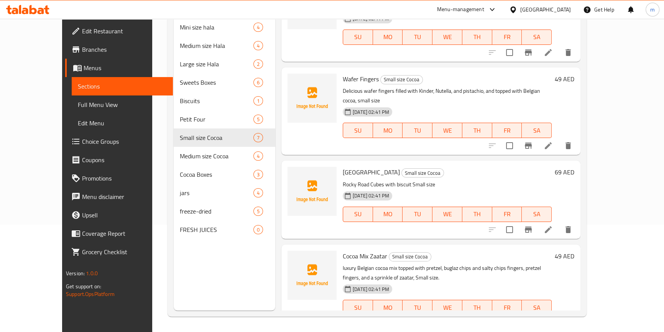
scroll to position [282, 0]
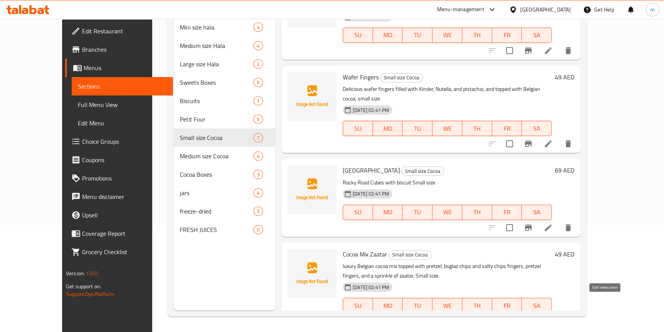
click at [551, 317] on icon at bounding box center [547, 320] width 7 height 7
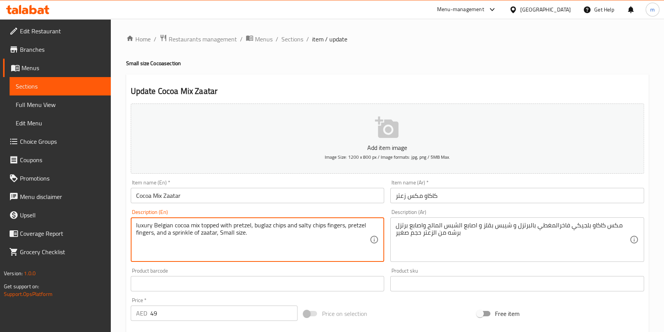
click at [300, 224] on textarea "luxury Belgian cocoa mix topped with pretzel, buglaz chips and salty chips fing…" at bounding box center [253, 239] width 234 height 36
click at [307, 251] on textarea "luxury Belgian cocoa mix topped with pretzel, buglaz chips and salty chips fing…" at bounding box center [253, 239] width 234 height 36
click at [301, 224] on textarea "luxury Belgian cocoa mix topped with pretzel, buglaz chips and salty chips fing…" at bounding box center [253, 239] width 234 height 36
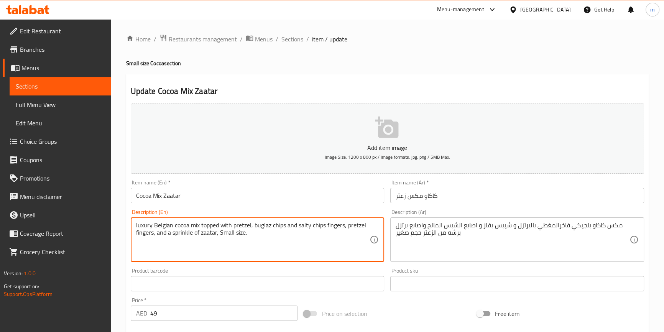
click at [301, 224] on textarea "luxury Belgian cocoa mix topped with pretzel, buglaz chips and salty chips fing…" at bounding box center [253, 239] width 234 height 36
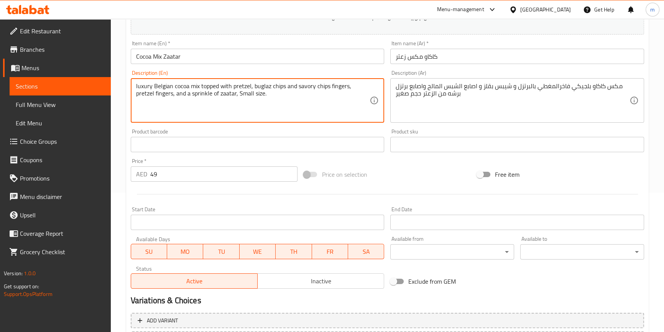
scroll to position [209, 0]
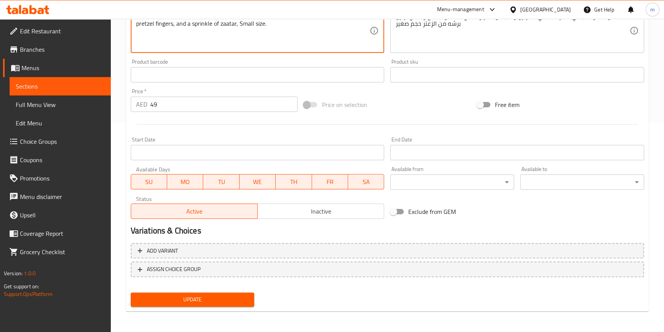
type textarea "luxury Belgian cocoa mix topped with pretzel, buglaz chips and savory chips fin…"
click at [198, 299] on span "Update" at bounding box center [192, 300] width 111 height 10
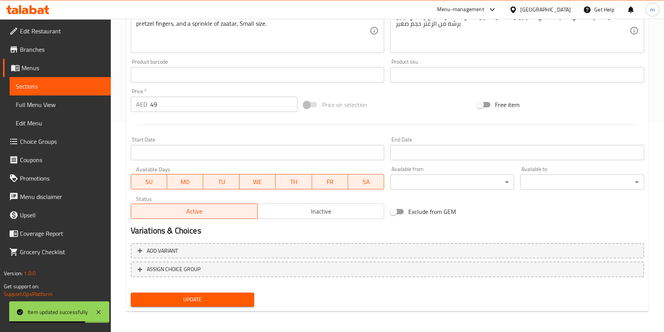
click at [38, 82] on span "Sections" at bounding box center [60, 86] width 89 height 9
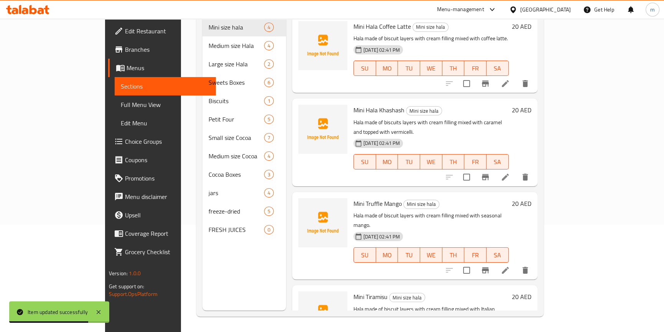
scroll to position [107, 0]
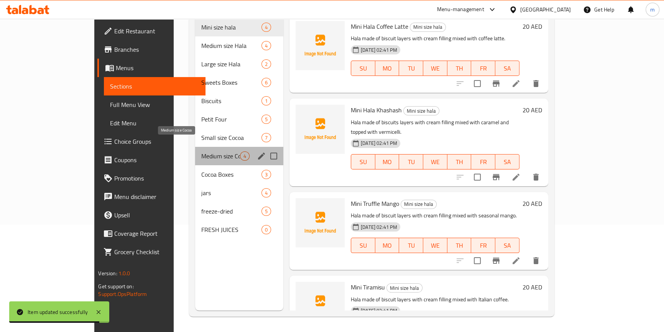
click at [201, 151] on span "Medium size Cocoa" at bounding box center [220, 155] width 39 height 9
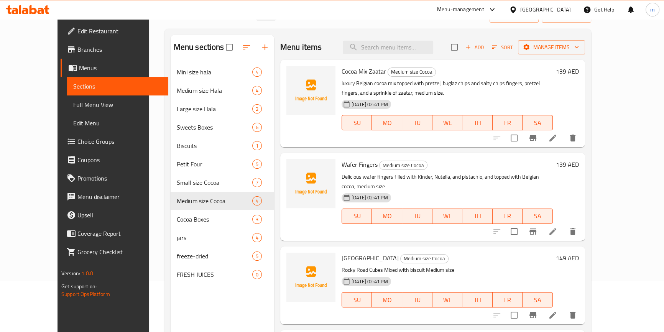
scroll to position [38, 0]
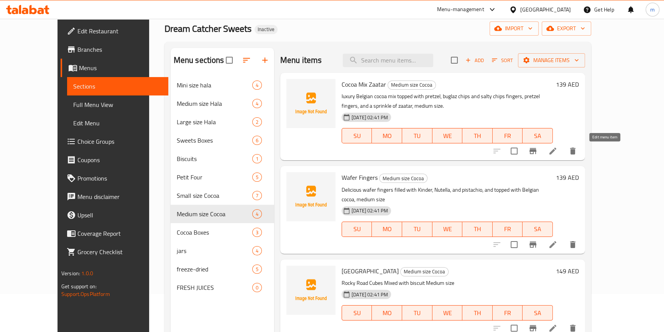
click at [556, 153] on icon at bounding box center [552, 150] width 7 height 7
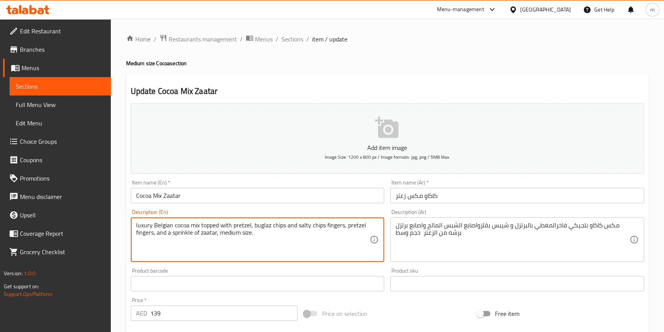
drag, startPoint x: 310, startPoint y: 226, endPoint x: 297, endPoint y: 228, distance: 13.2
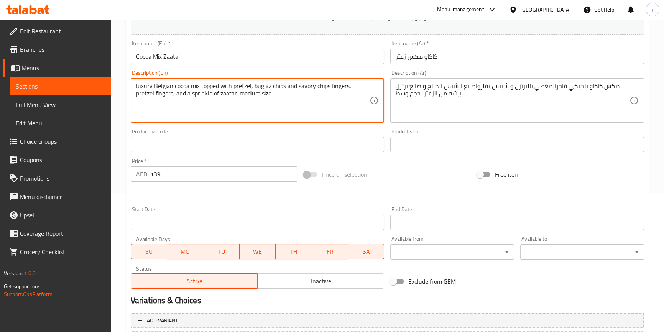
scroll to position [209, 0]
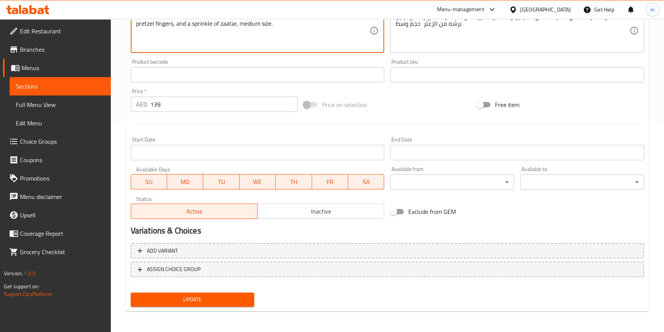
type textarea "luxury Belgian cocoa mix topped with pretzel, buglaz chips and savory chips fin…"
click at [201, 299] on span "Update" at bounding box center [192, 300] width 111 height 10
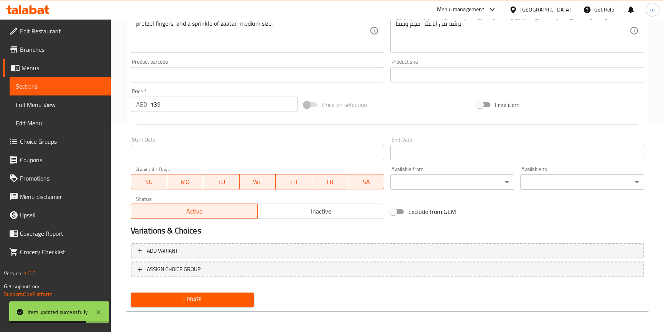
click at [67, 89] on span "Sections" at bounding box center [60, 86] width 89 height 9
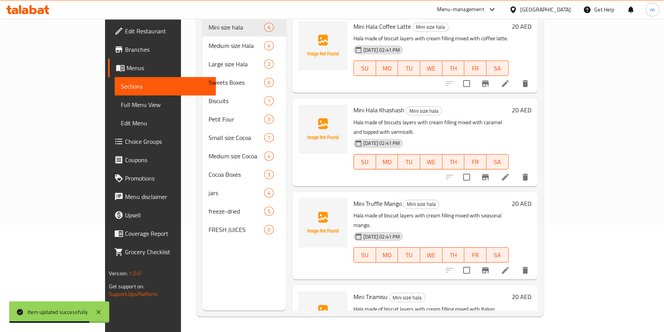
scroll to position [107, 0]
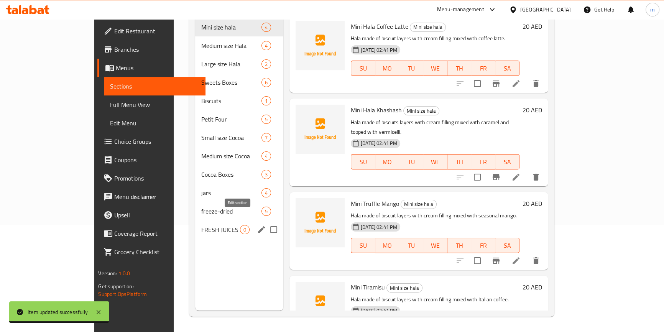
click at [257, 225] on icon "edit" at bounding box center [261, 229] width 9 height 9
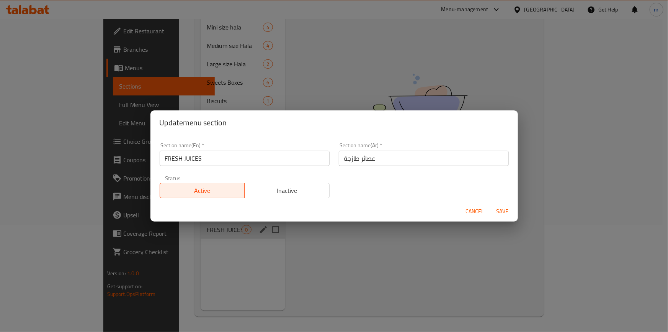
click at [471, 211] on span "Cancel" at bounding box center [475, 211] width 18 height 10
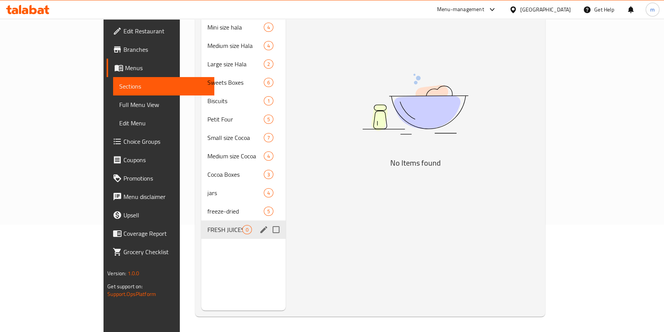
click at [268, 221] on input "Menu sections" at bounding box center [276, 229] width 16 height 16
checkbox input "true"
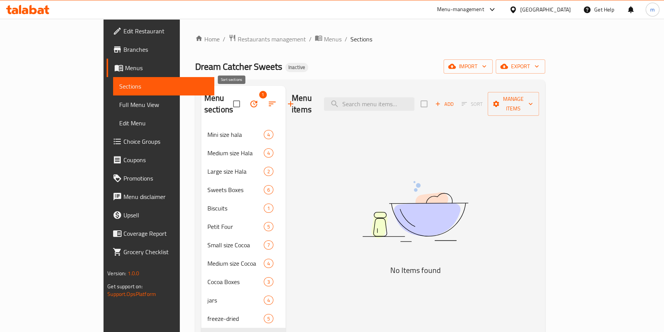
click at [267, 99] on icon "button" at bounding box center [271, 103] width 9 height 9
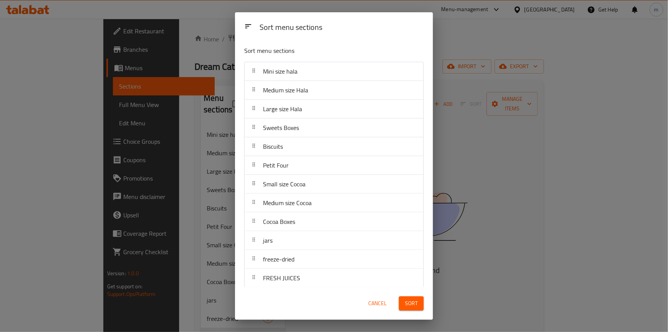
click at [555, 228] on div "Sort menu sections Sort menu sections Mini size hala Medium size Hala Large siz…" at bounding box center [334, 166] width 668 height 332
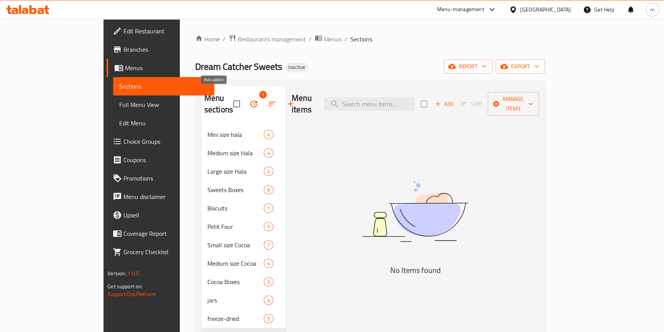
click at [244, 98] on button "button" at bounding box center [253, 104] width 18 height 18
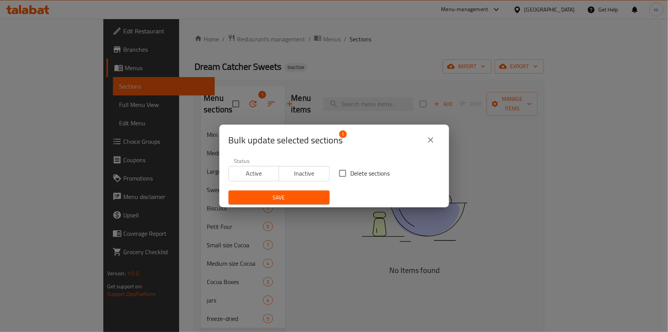
click at [430, 139] on icon "close" at bounding box center [430, 139] width 5 height 5
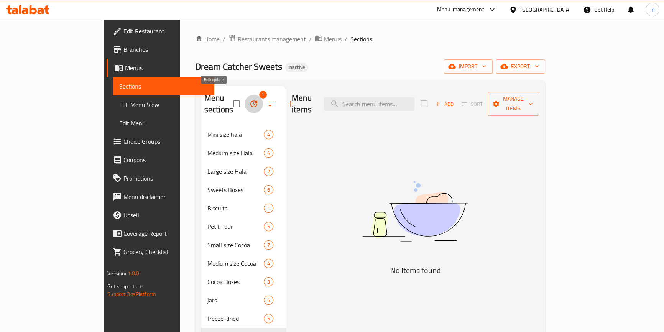
click at [249, 102] on icon "button" at bounding box center [253, 103] width 9 height 9
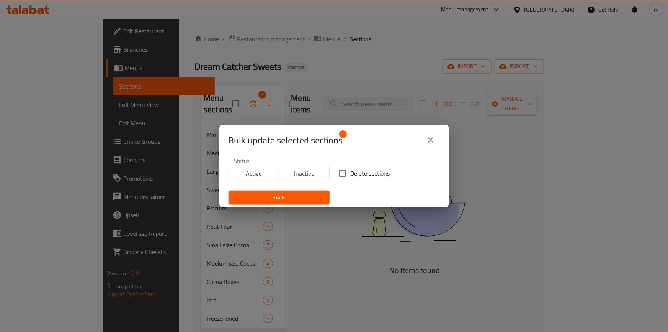
click at [344, 172] on input "Delete sections" at bounding box center [343, 173] width 16 height 16
checkbox input "true"
click at [295, 199] on span "Save" at bounding box center [279, 198] width 89 height 10
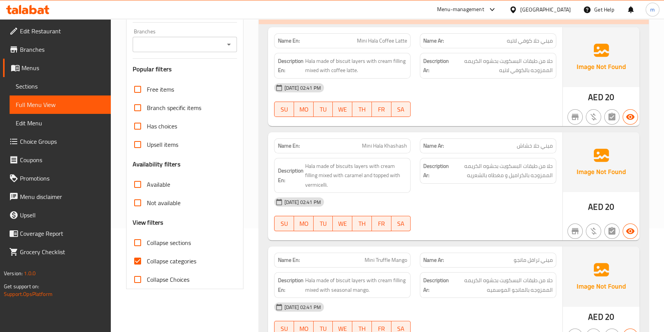
scroll to position [174, 0]
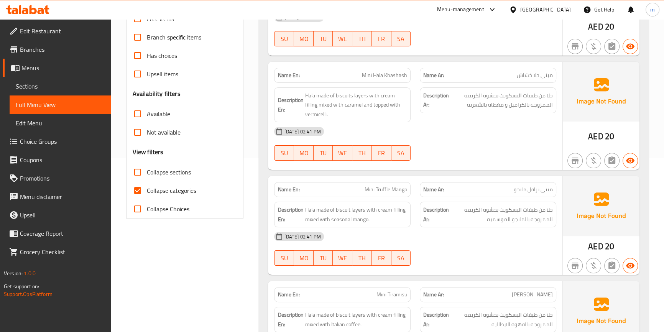
click at [139, 187] on input "Collapse categories" at bounding box center [137, 190] width 18 height 18
checkbox input "false"
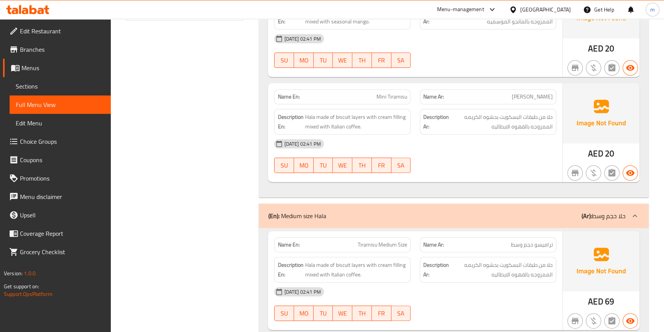
scroll to position [0, 0]
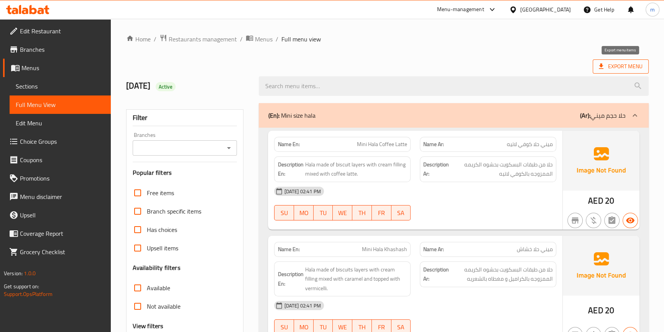
click at [611, 65] on span "Export Menu" at bounding box center [620, 67] width 44 height 10
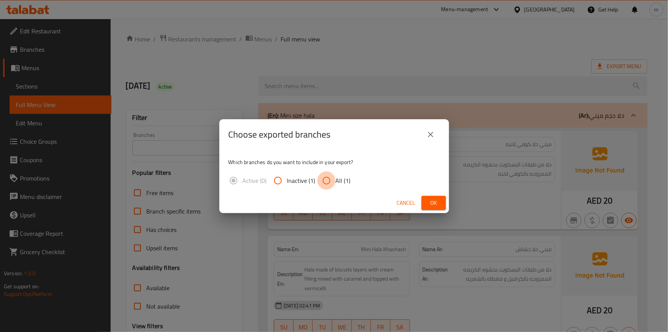
click at [327, 178] on input "All (1)" at bounding box center [327, 180] width 18 height 18
radio input "true"
click at [438, 203] on span "Ok" at bounding box center [434, 203] width 12 height 10
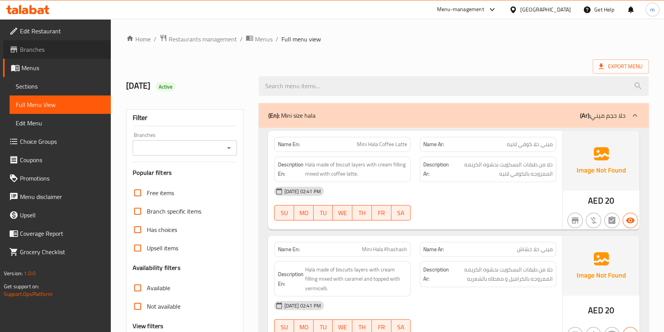
click at [54, 45] on span "Branches" at bounding box center [62, 49] width 85 height 9
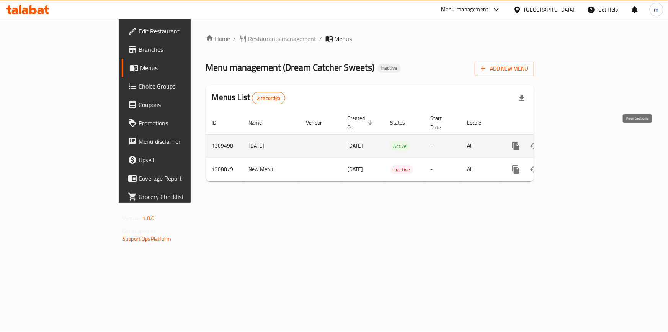
click at [576, 141] on icon "enhanced table" at bounding box center [571, 145] width 9 height 9
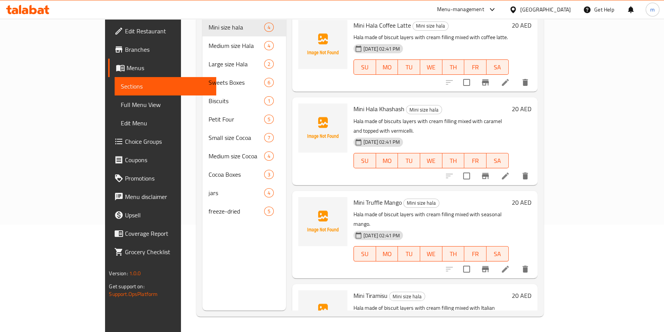
scroll to position [22, 0]
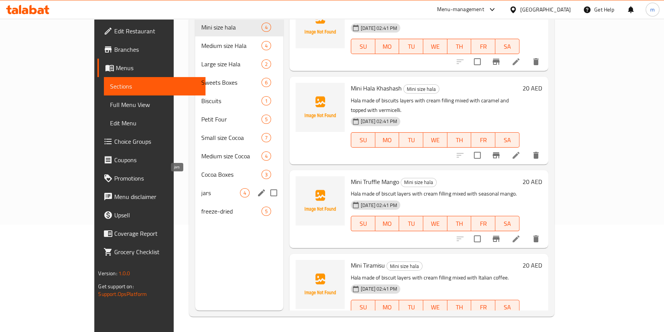
click at [201, 188] on span "jars" at bounding box center [220, 192] width 39 height 9
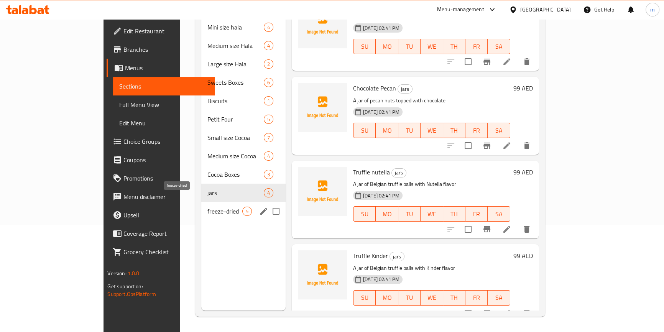
click at [207, 206] on span "freeze-dried" at bounding box center [224, 210] width 35 height 9
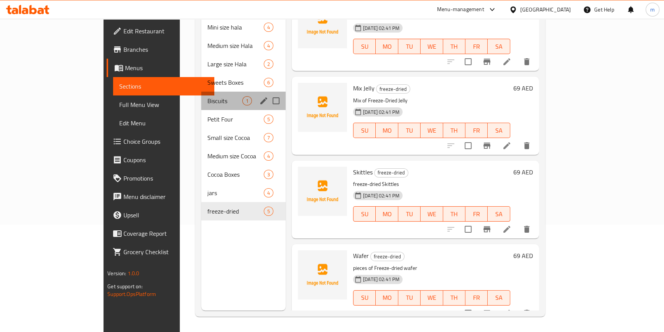
click at [201, 94] on div "Biscuits 1" at bounding box center [243, 101] width 84 height 18
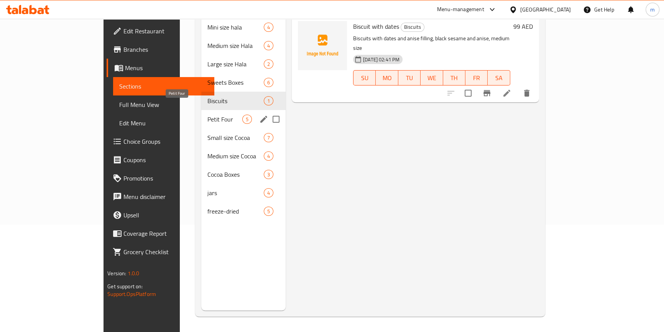
click at [207, 115] on span "Petit Four" at bounding box center [224, 119] width 35 height 9
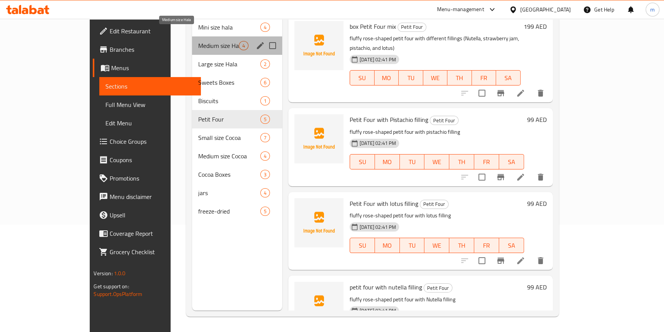
click at [198, 41] on span "Medium size Hala" at bounding box center [218, 45] width 41 height 9
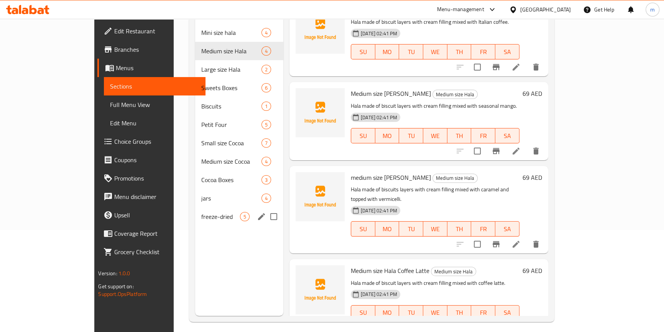
scroll to position [104, 0]
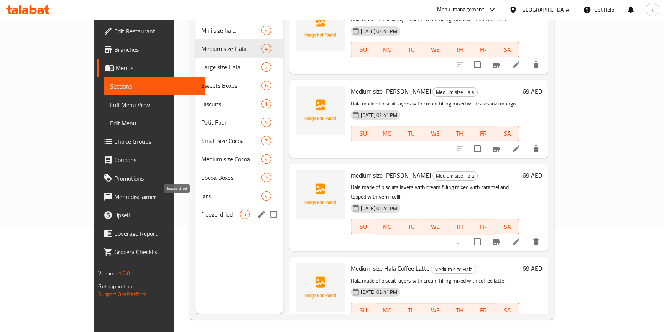
click at [201, 210] on span "freeze-dried" at bounding box center [220, 214] width 39 height 9
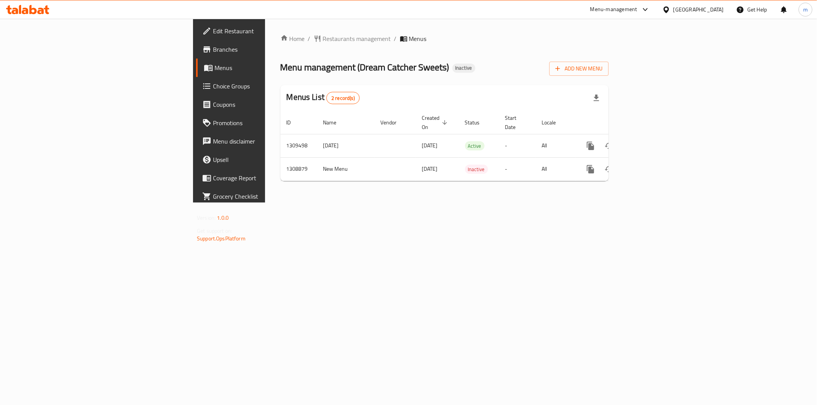
click at [213, 35] on span "Edit Restaurant" at bounding box center [268, 30] width 110 height 9
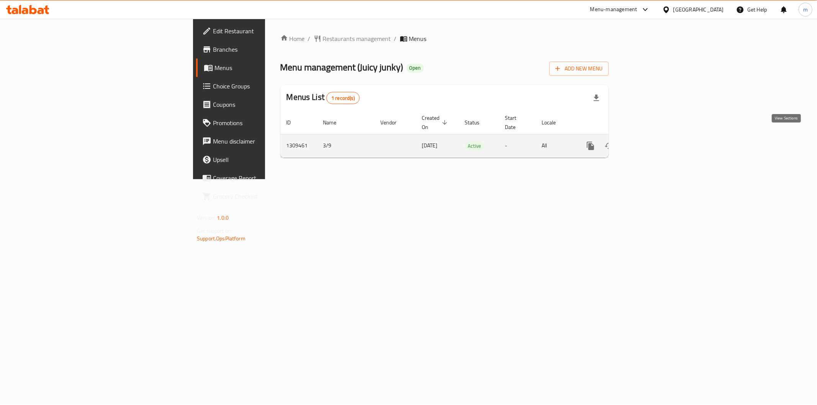
click at [655, 137] on link "enhanced table" at bounding box center [646, 146] width 18 height 18
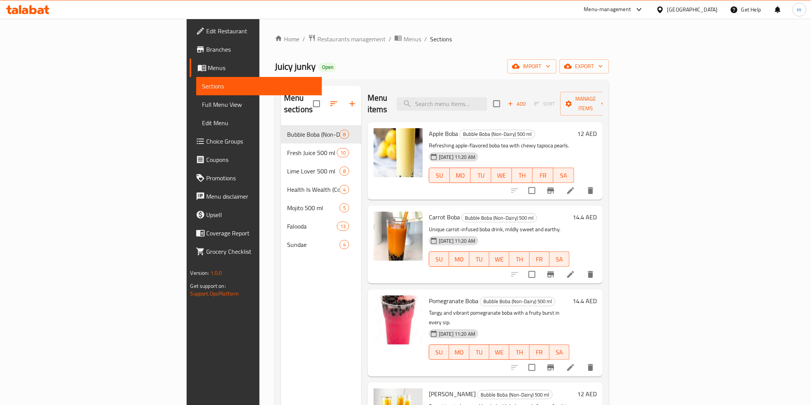
click at [206, 51] on span "Branches" at bounding box center [260, 49] width 109 height 9
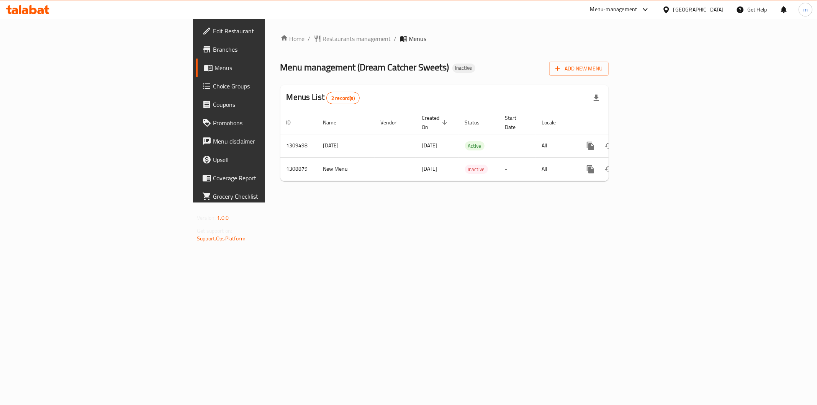
click at [31, 7] on icon at bounding box center [32, 9] width 7 height 9
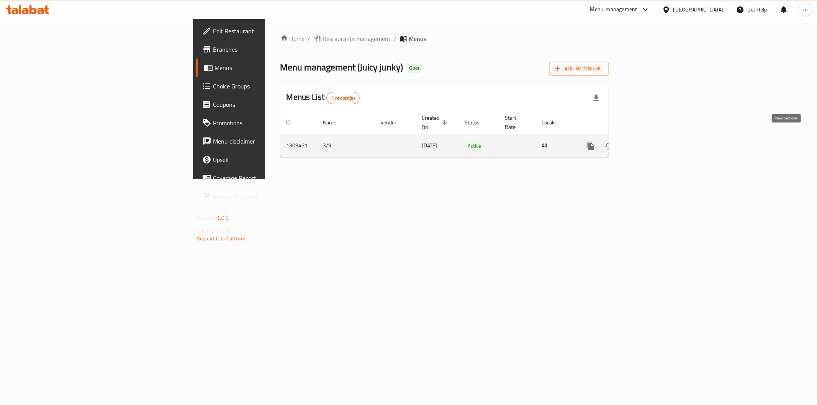
click at [655, 137] on link "enhanced table" at bounding box center [646, 146] width 18 height 18
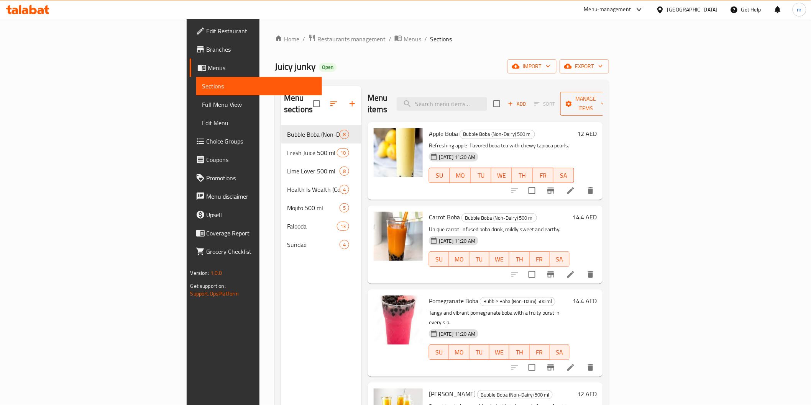
click at [605, 94] on span "Manage items" at bounding box center [585, 103] width 39 height 19
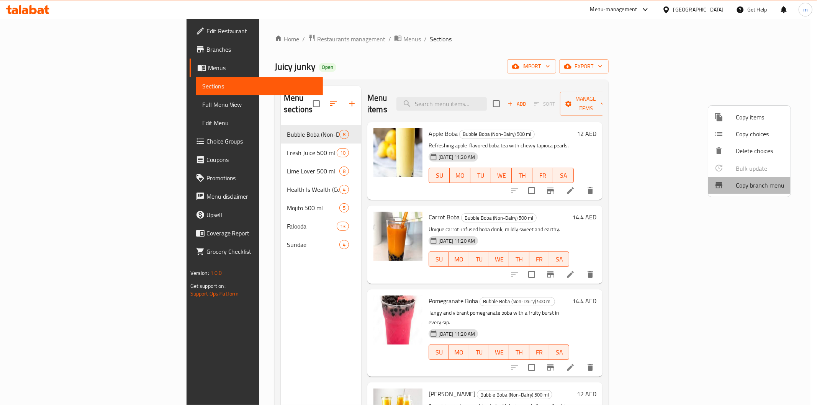
click at [739, 184] on span "Copy branch menu" at bounding box center [760, 185] width 49 height 9
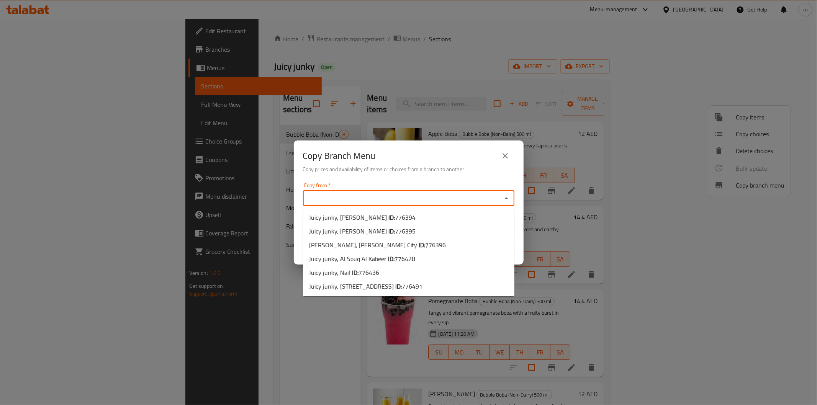
click at [394, 198] on input "Copy from   *" at bounding box center [402, 198] width 194 height 11
click at [399, 216] on span "776394" at bounding box center [405, 217] width 21 height 11
type input "Juicy junky, [PERSON_NAME]"
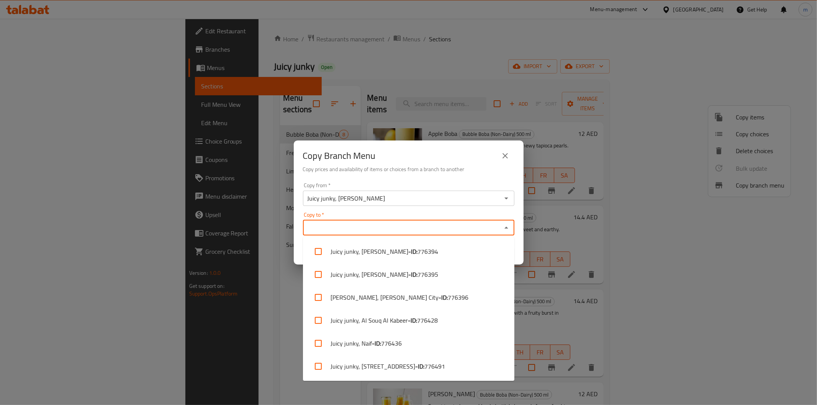
click at [402, 225] on input "Copy to   *" at bounding box center [402, 228] width 194 height 11
click at [418, 360] on li "Juicy junky, [STREET_ADDRESS] - ID: 776491" at bounding box center [408, 366] width 211 height 23
checkbox input "true"
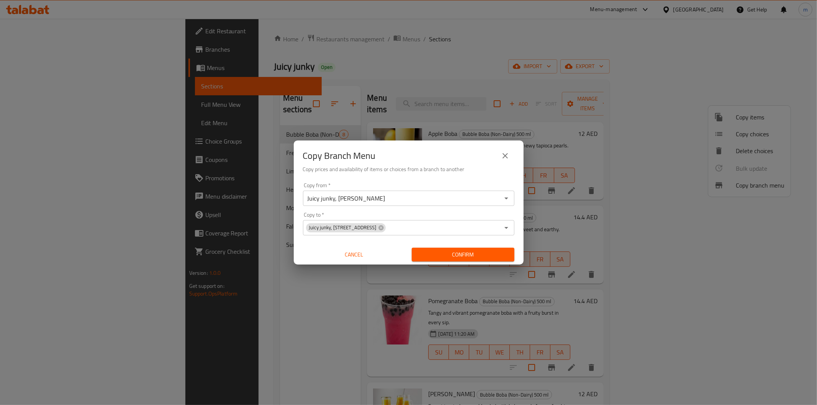
click at [426, 179] on div "Copy Branch Menu Copy prices and availability of items or choices from a branch…" at bounding box center [409, 160] width 230 height 39
click at [445, 250] on span "Confirm" at bounding box center [463, 255] width 90 height 10
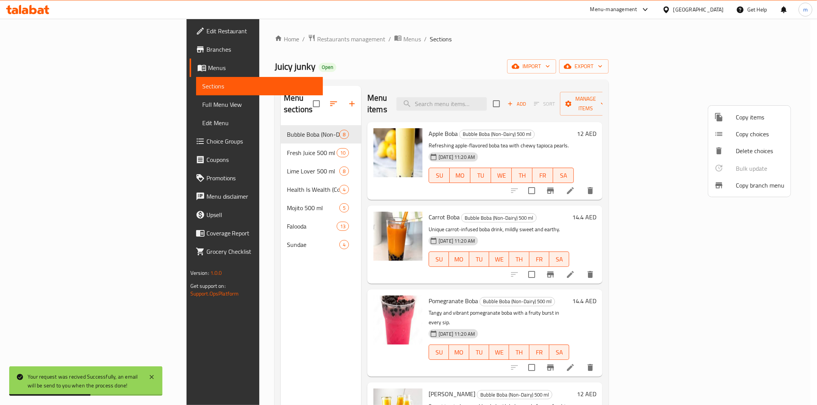
click at [562, 53] on div at bounding box center [408, 202] width 817 height 405
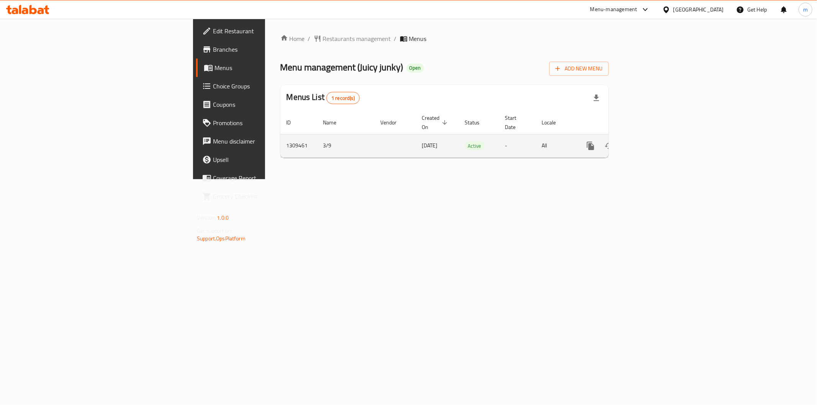
click at [650, 141] on icon "enhanced table" at bounding box center [645, 145] width 9 height 9
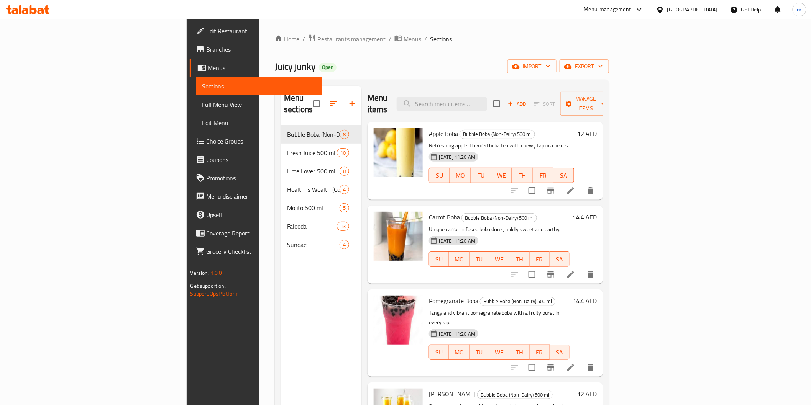
click at [202, 105] on span "Full Menu View" at bounding box center [258, 104] width 113 height 9
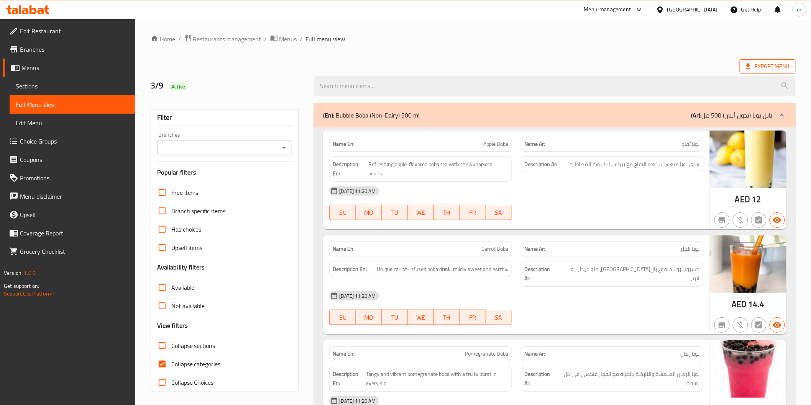
click at [781, 64] on span "Export Menu" at bounding box center [767, 67] width 44 height 10
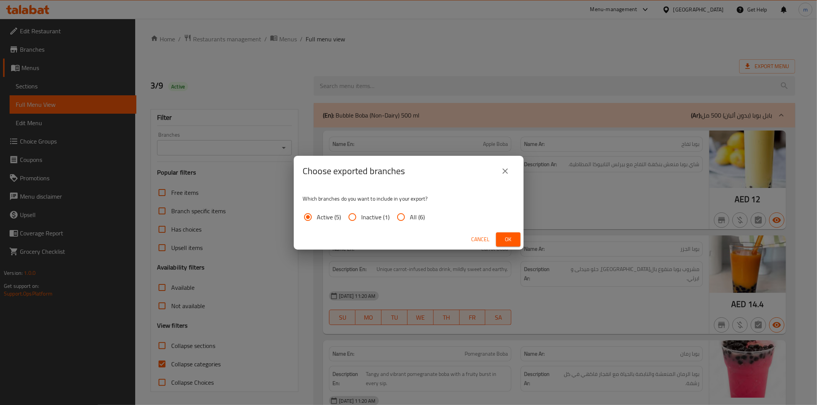
click at [405, 215] on input "All (6)" at bounding box center [401, 217] width 18 height 18
radio input "true"
click at [520, 238] on button "Ok" at bounding box center [508, 240] width 25 height 14
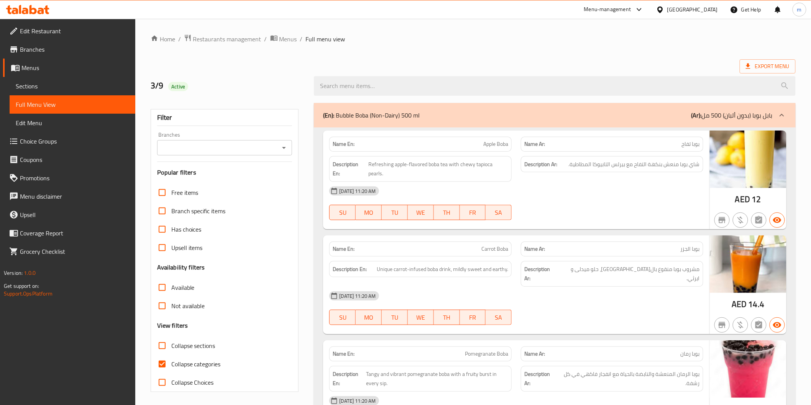
click at [40, 52] on span "Branches" at bounding box center [74, 49] width 109 height 9
